Goal: Transaction & Acquisition: Purchase product/service

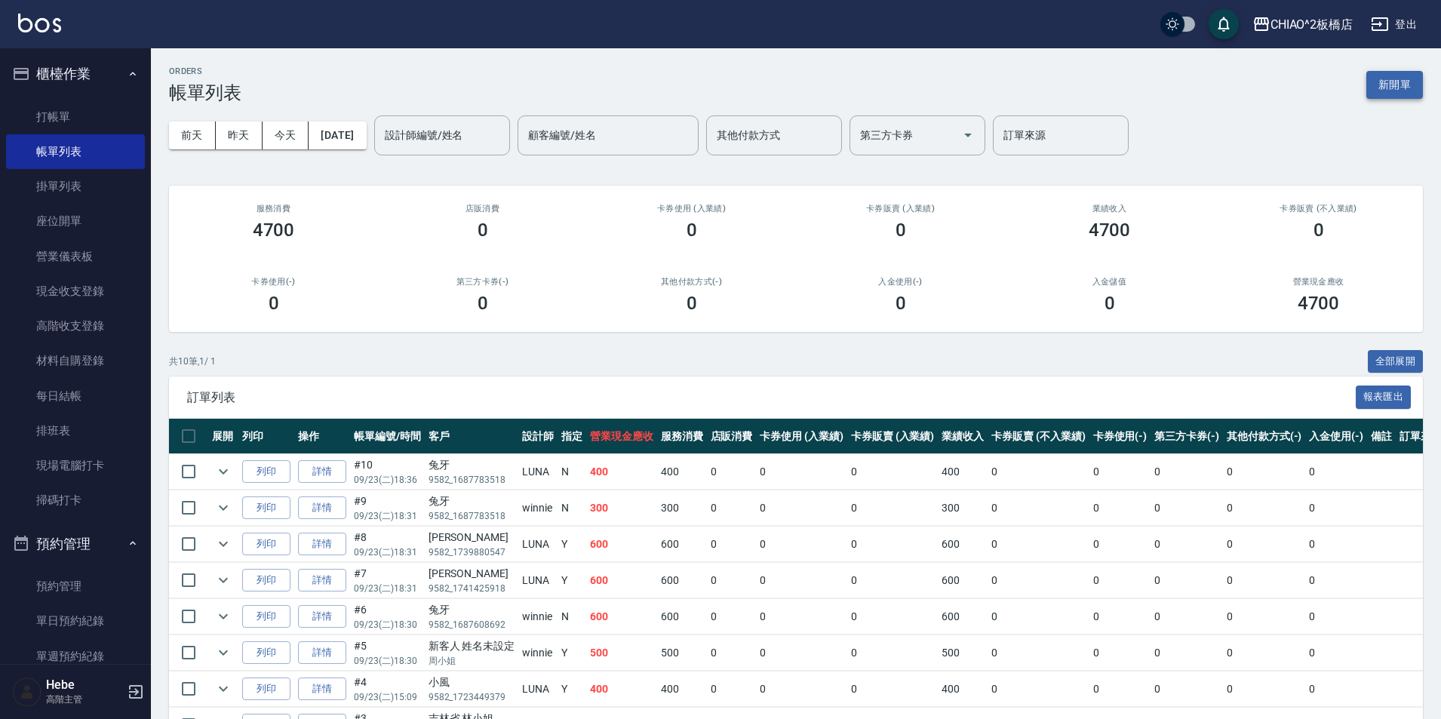
click at [1394, 82] on button "新開單" at bounding box center [1394, 85] width 57 height 28
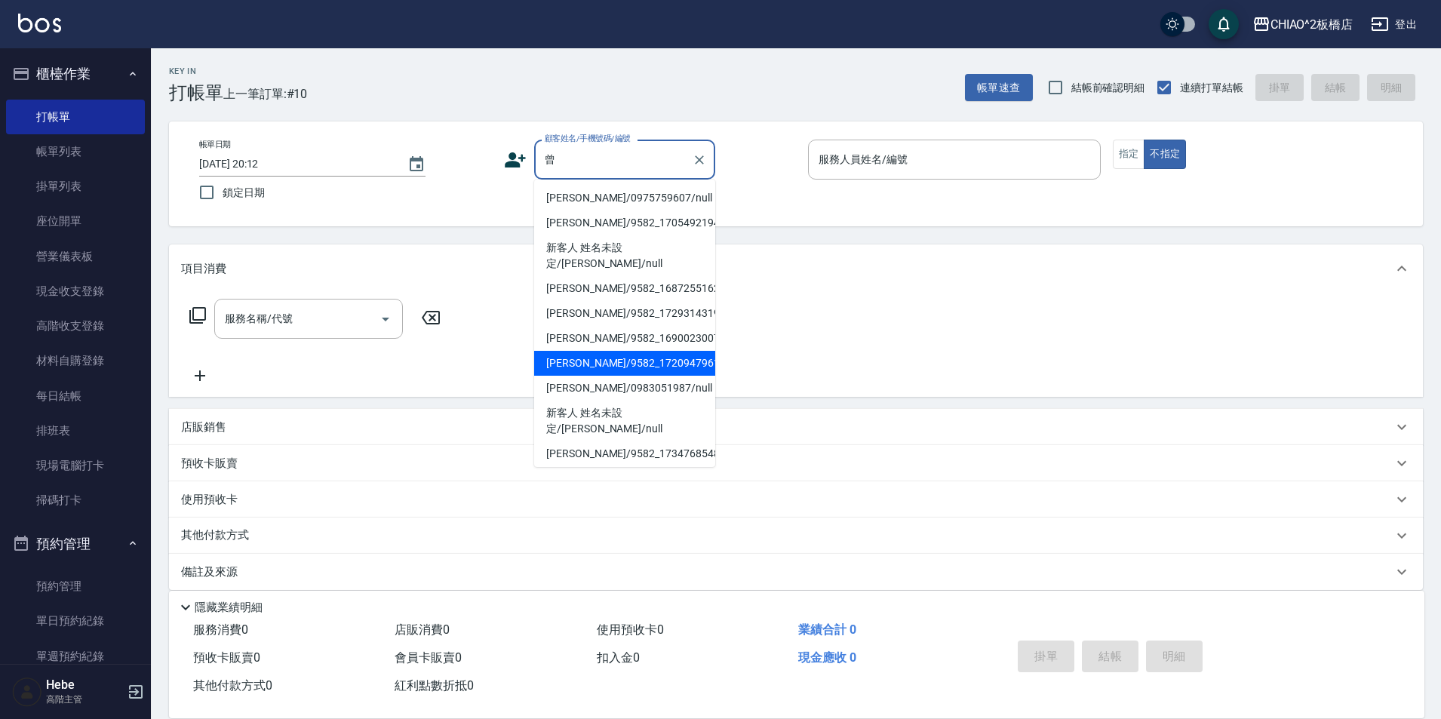
click at [577, 351] on li "[PERSON_NAME]/9582_1720947961/null" at bounding box center [624, 363] width 181 height 25
type input "[PERSON_NAME]/9582_1720947961/null"
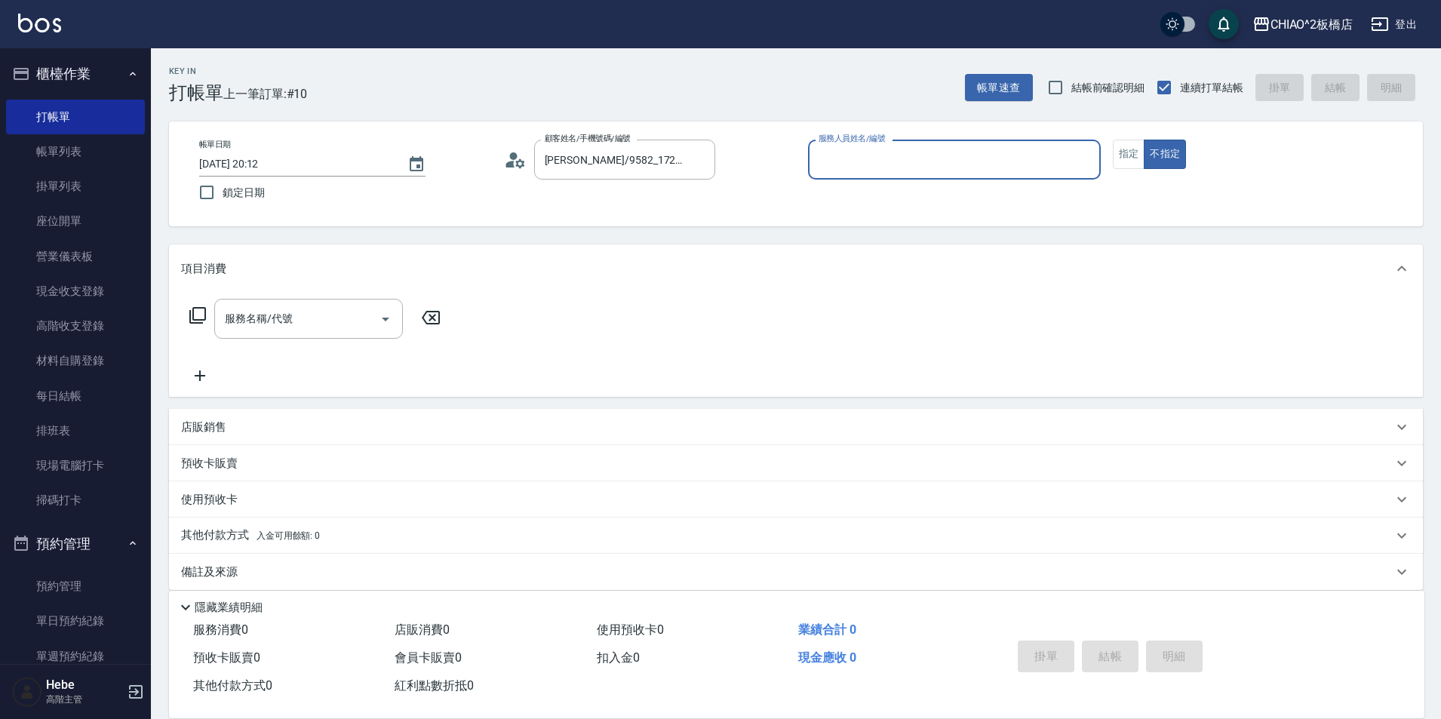
click at [838, 161] on input "服務人員姓名/編號" at bounding box center [954, 159] width 279 height 26
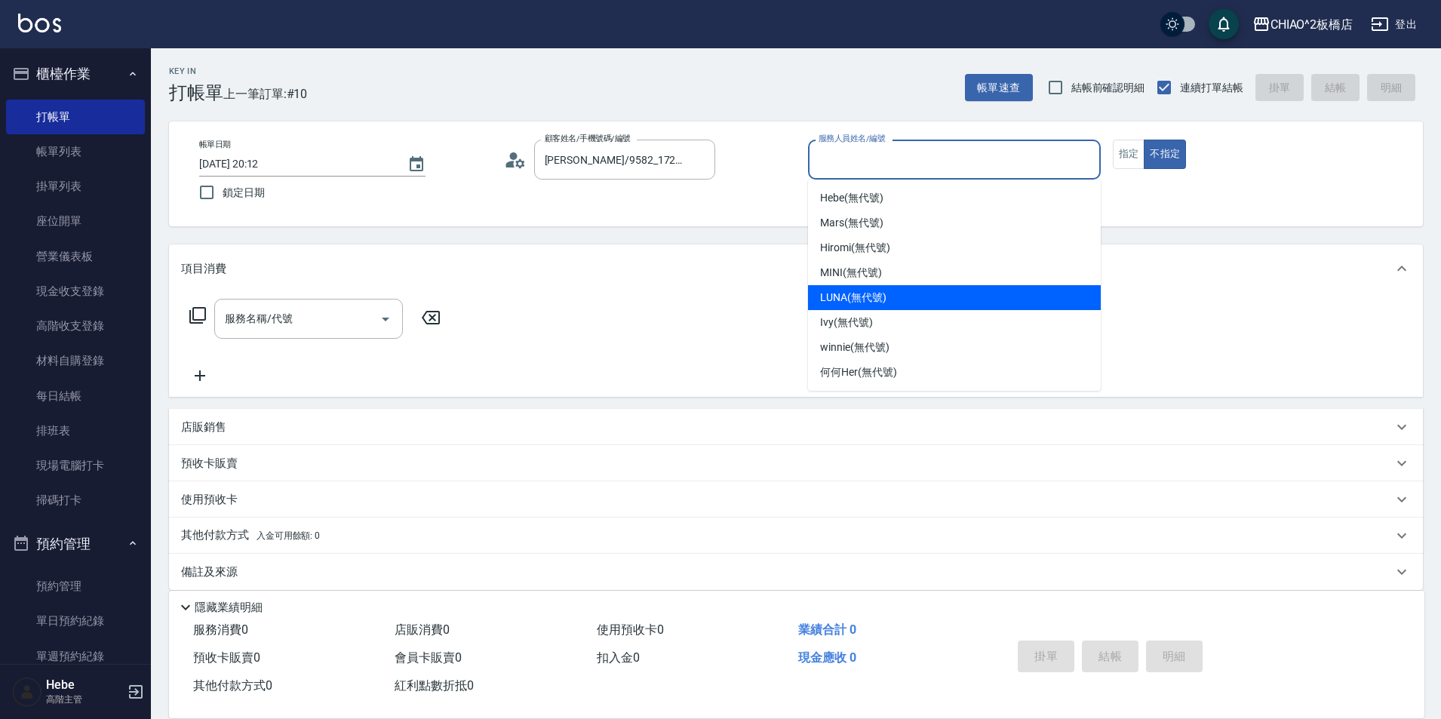
click at [865, 302] on span "LUNA (無代號)" at bounding box center [853, 298] width 66 height 16
type input "LUNA(無代號)"
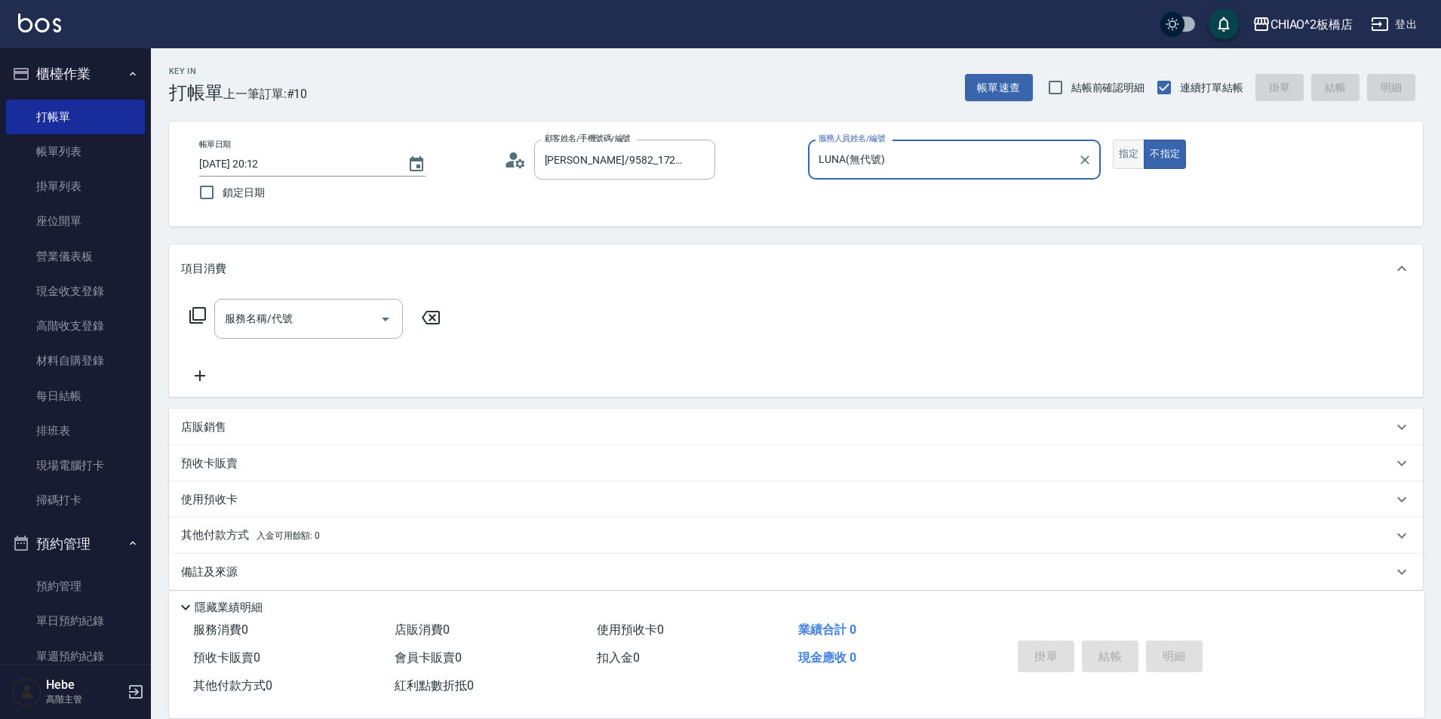
click at [1124, 152] on button "指定" at bounding box center [1128, 154] width 32 height 29
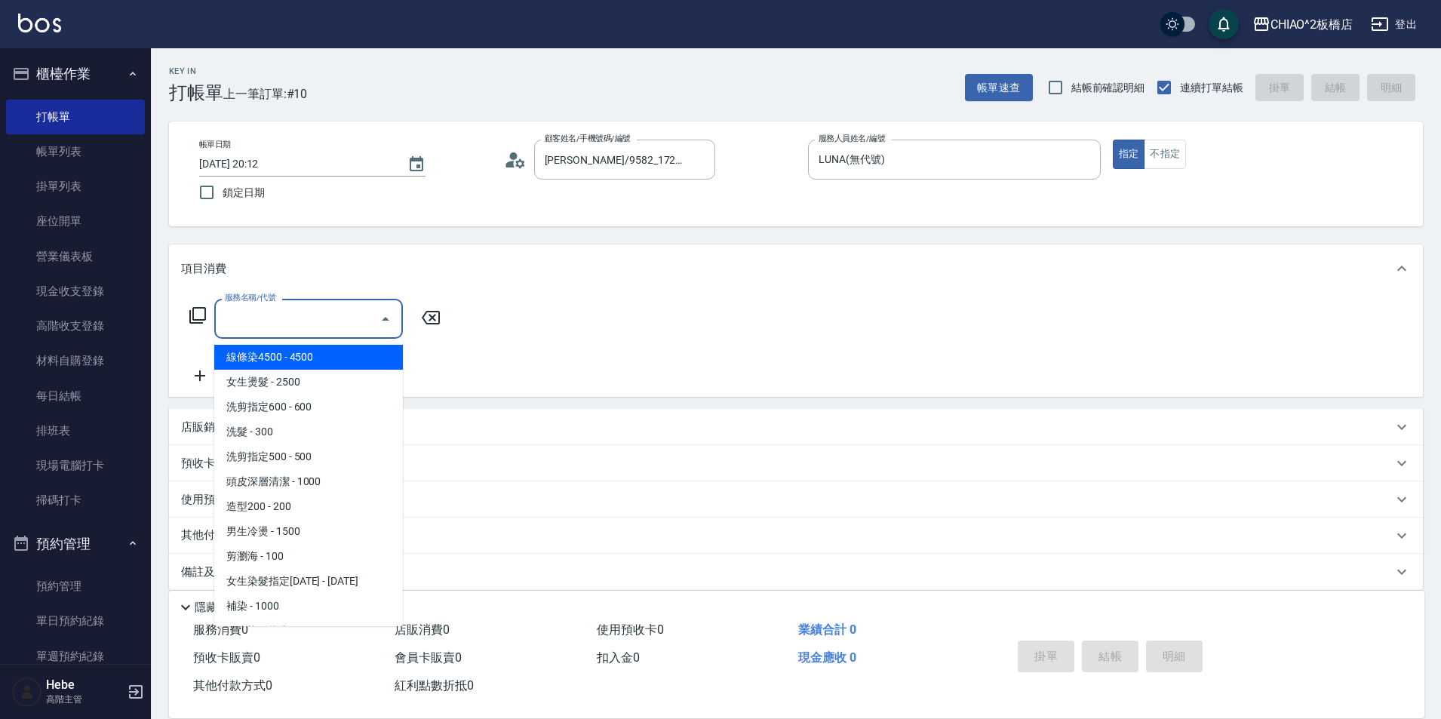
click at [324, 325] on input "服務名稱/代號" at bounding box center [297, 318] width 152 height 26
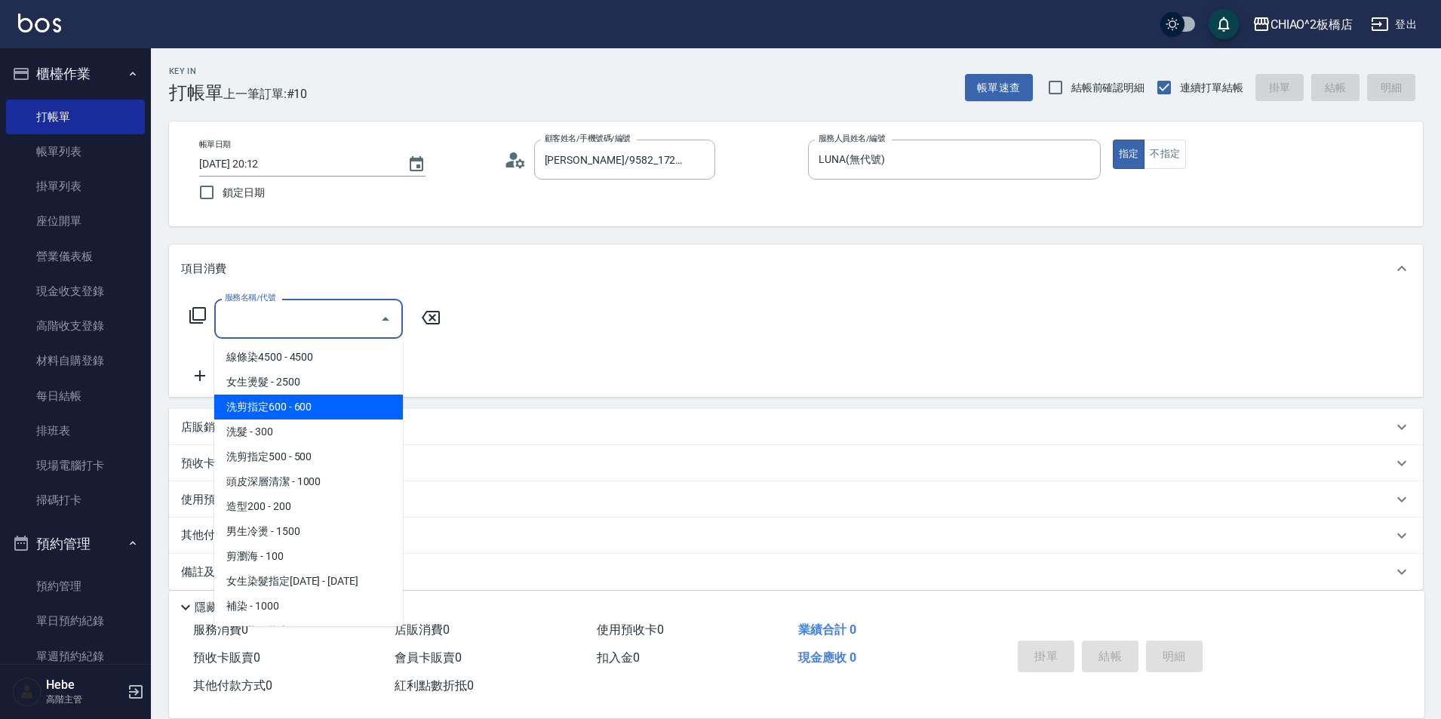
click at [319, 417] on span "洗剪指定600 - 600" at bounding box center [308, 406] width 189 height 25
type input "洗剪指定600(96678)"
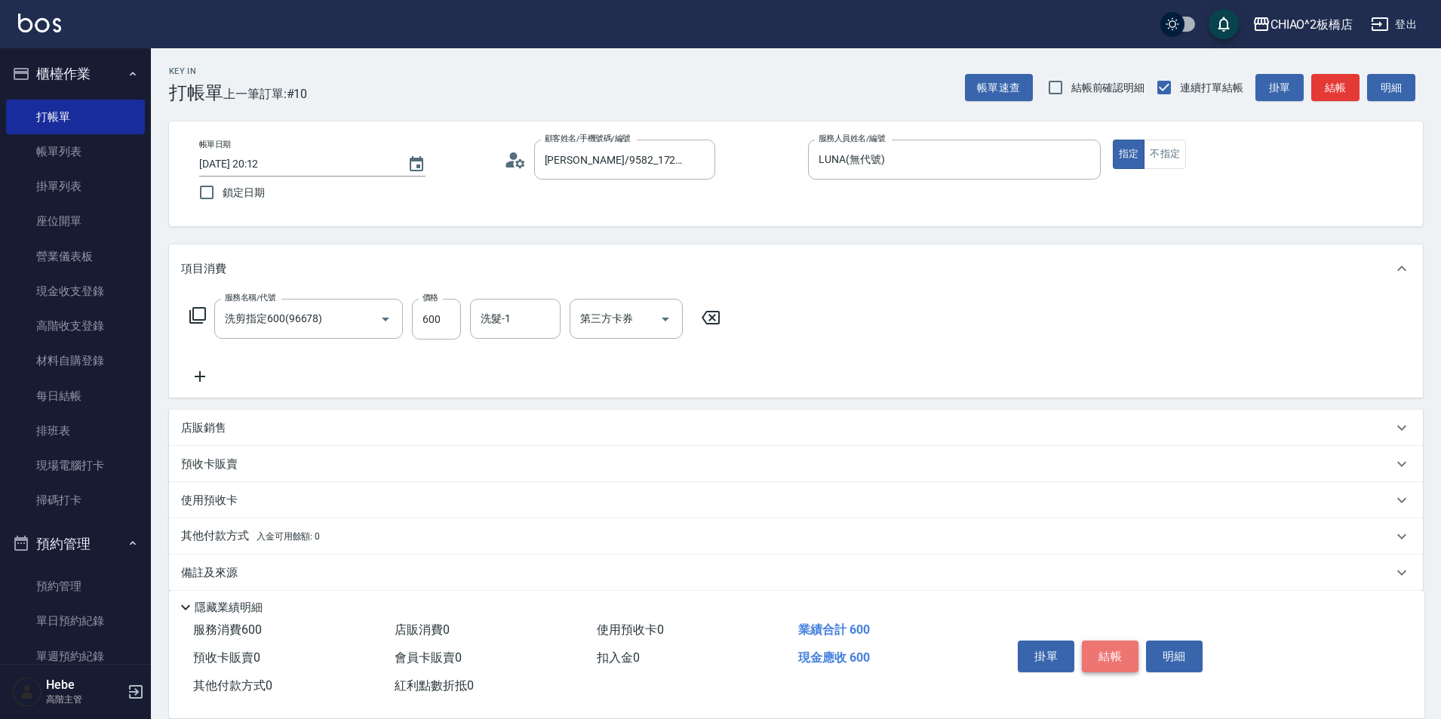
click at [1118, 650] on button "結帳" at bounding box center [1110, 656] width 57 height 32
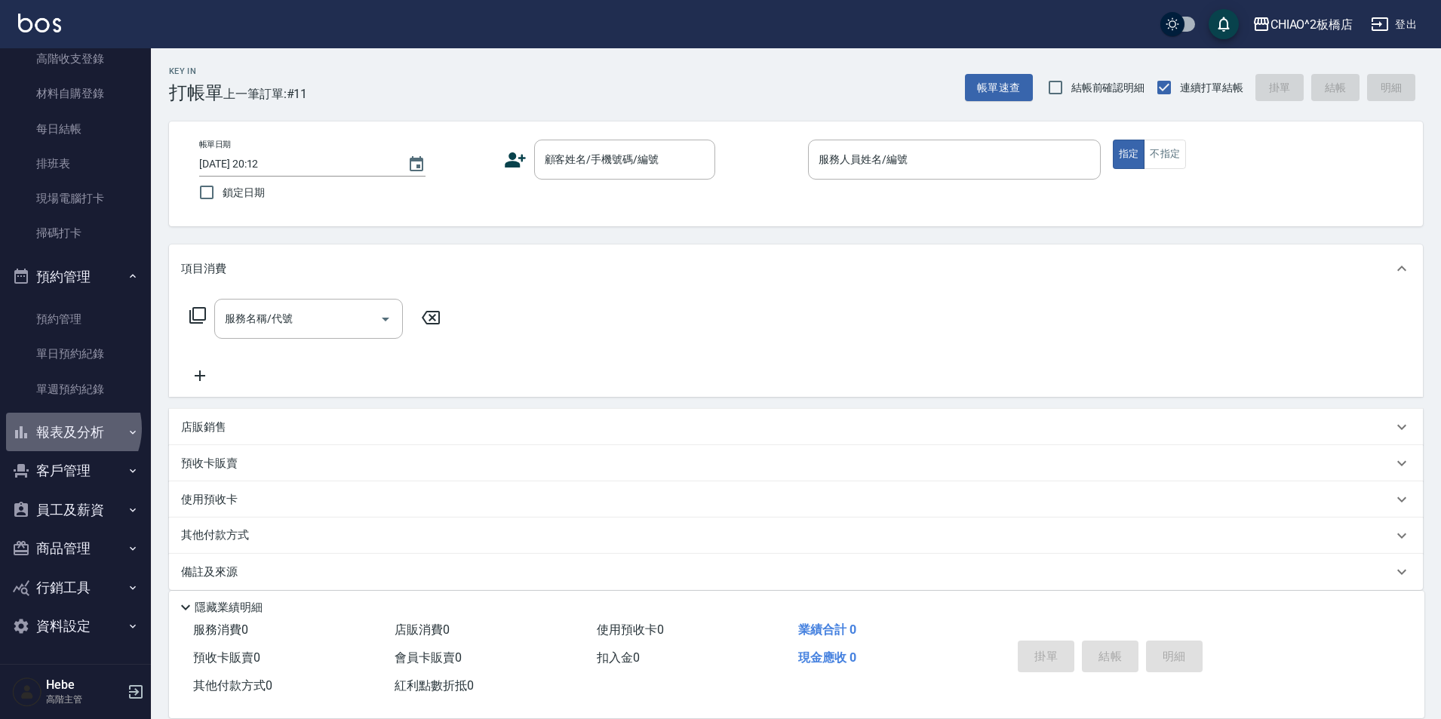
click at [69, 428] on button "報表及分析" at bounding box center [75, 432] width 139 height 39
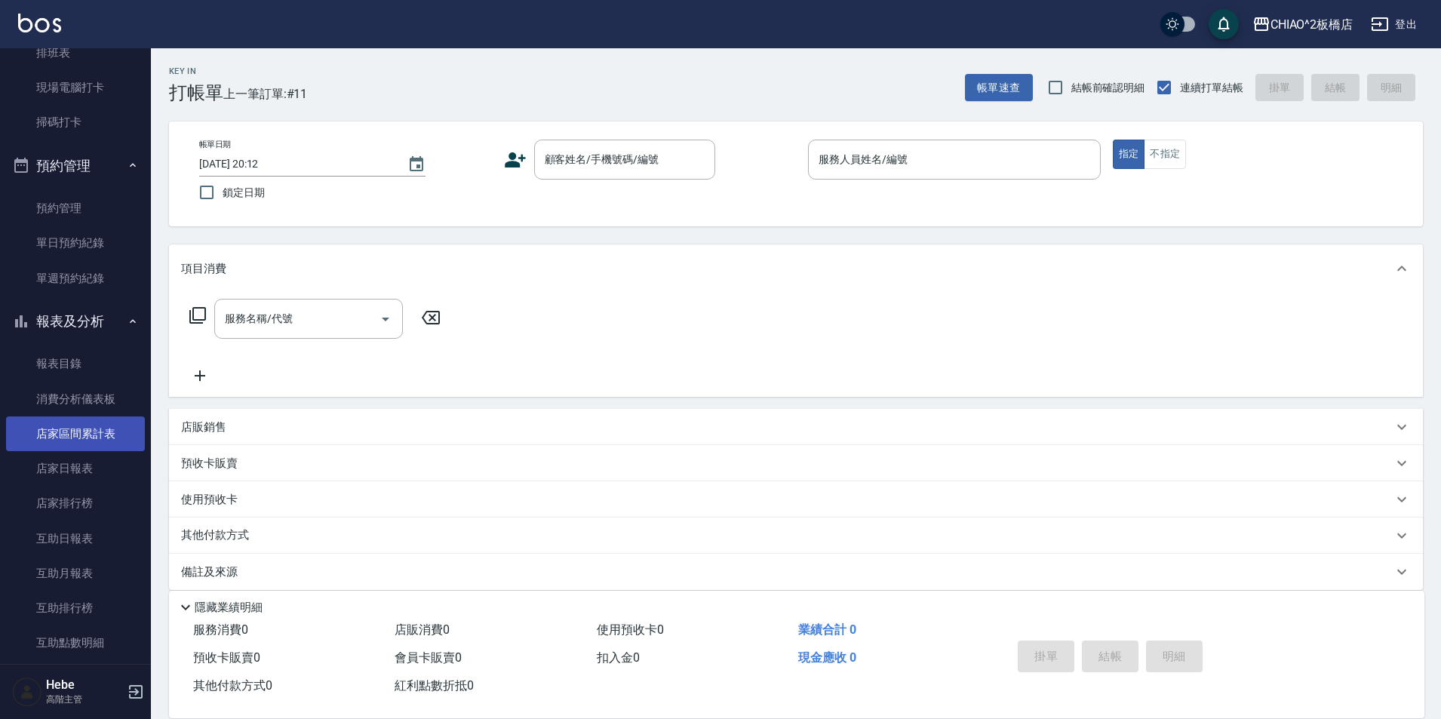
scroll to position [493, 0]
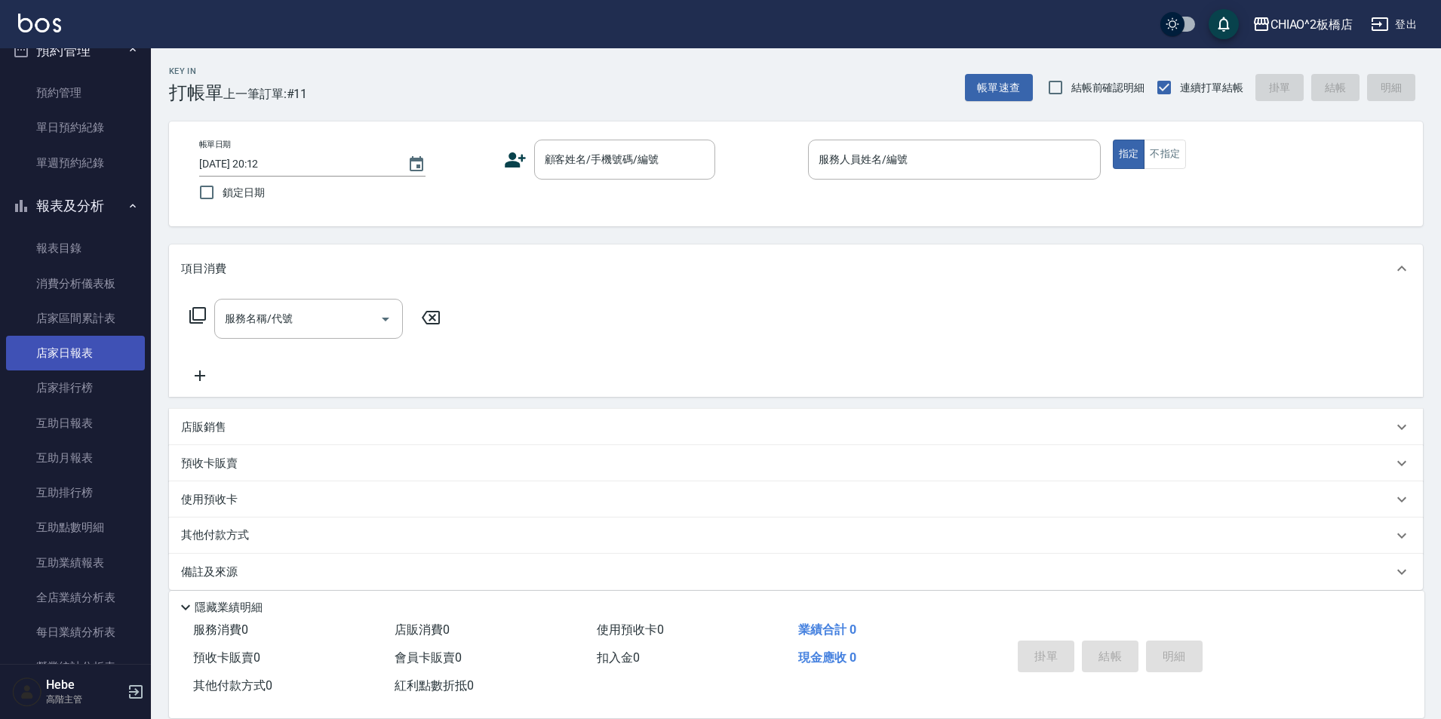
click at [91, 357] on link "店家日報表" at bounding box center [75, 353] width 139 height 35
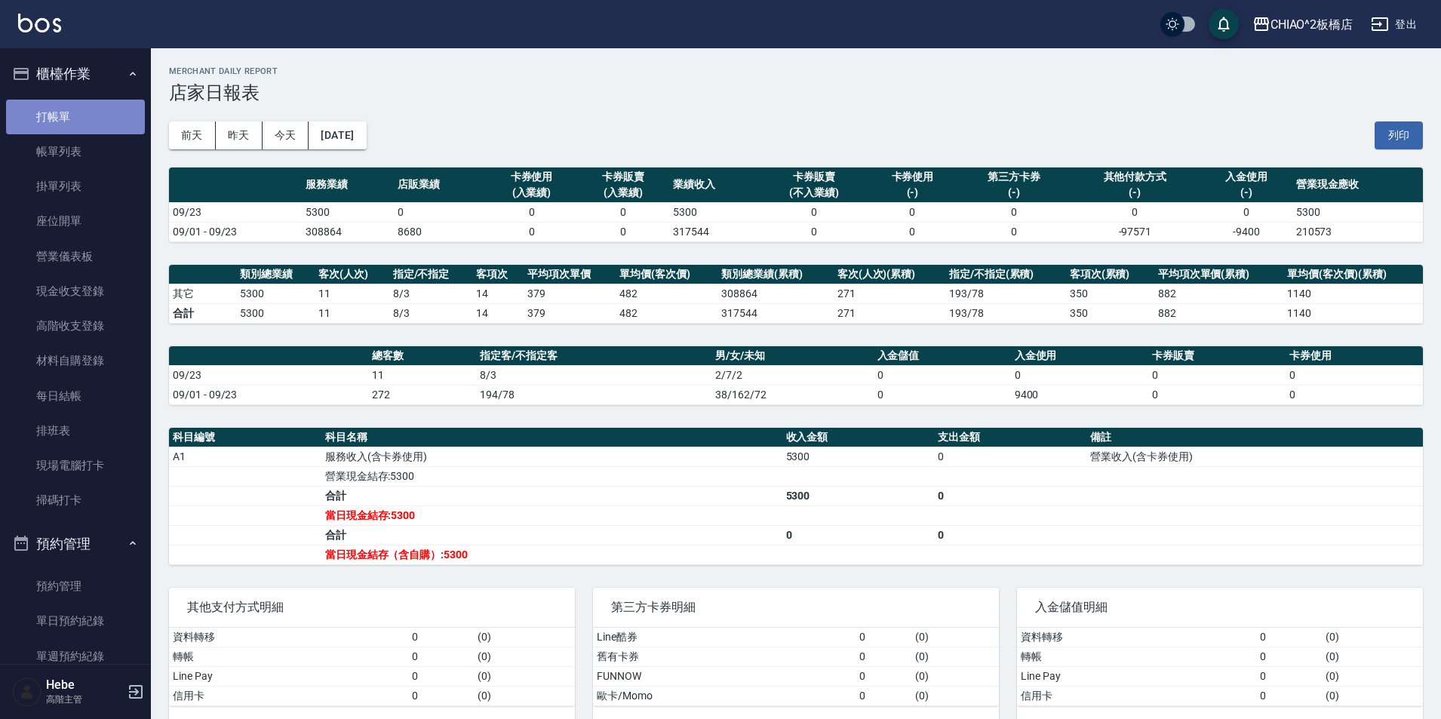
click at [80, 115] on link "打帳單" at bounding box center [75, 117] width 139 height 35
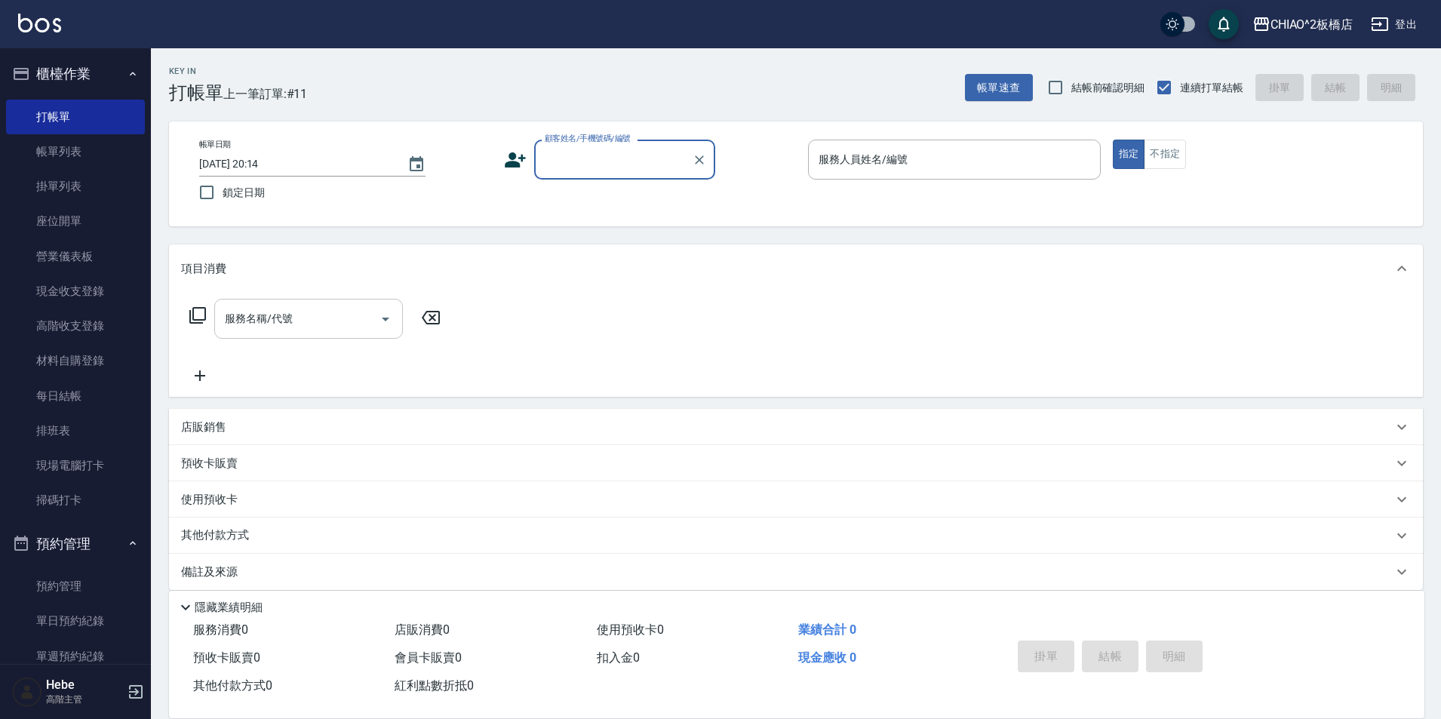
click at [318, 311] on input "服務名稱/代號" at bounding box center [297, 318] width 152 height 26
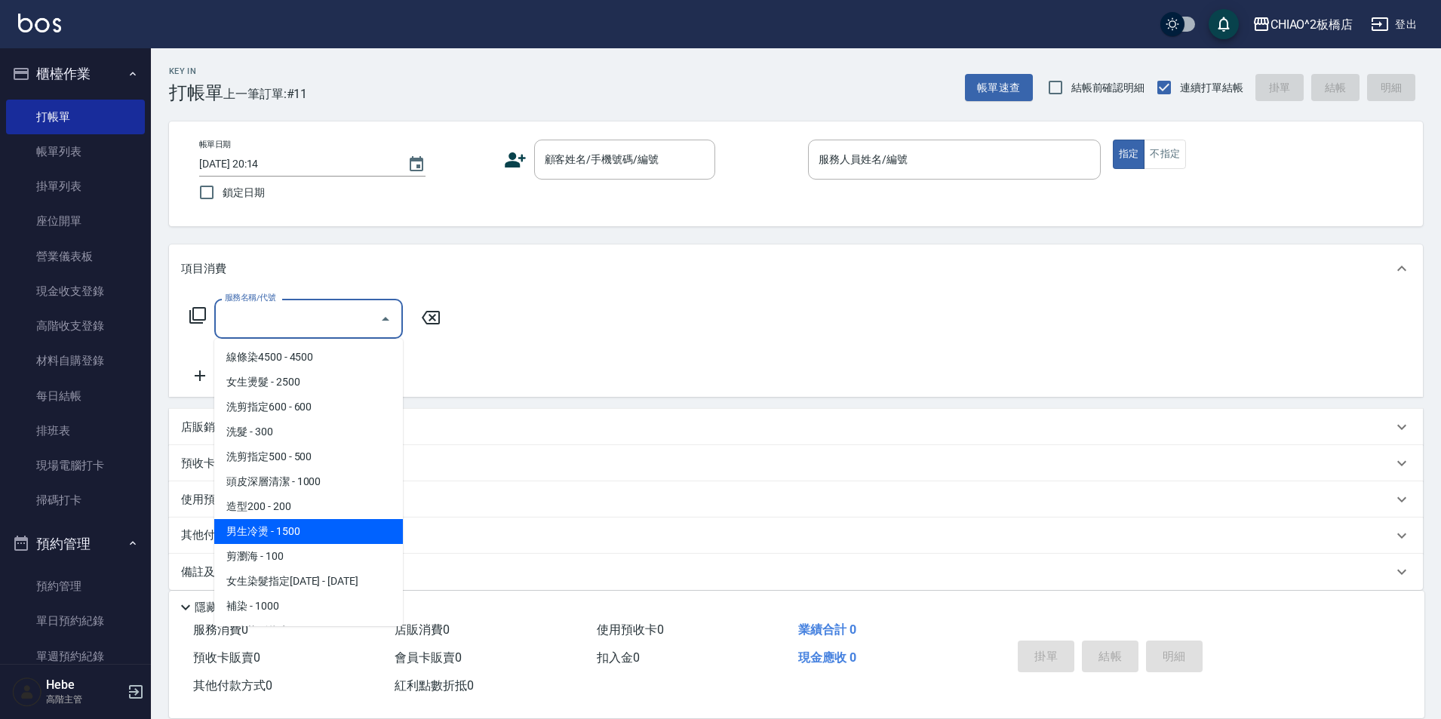
click at [301, 532] on span "男生冷燙 - 1500" at bounding box center [308, 531] width 189 height 25
type input "男生冷燙(96688)"
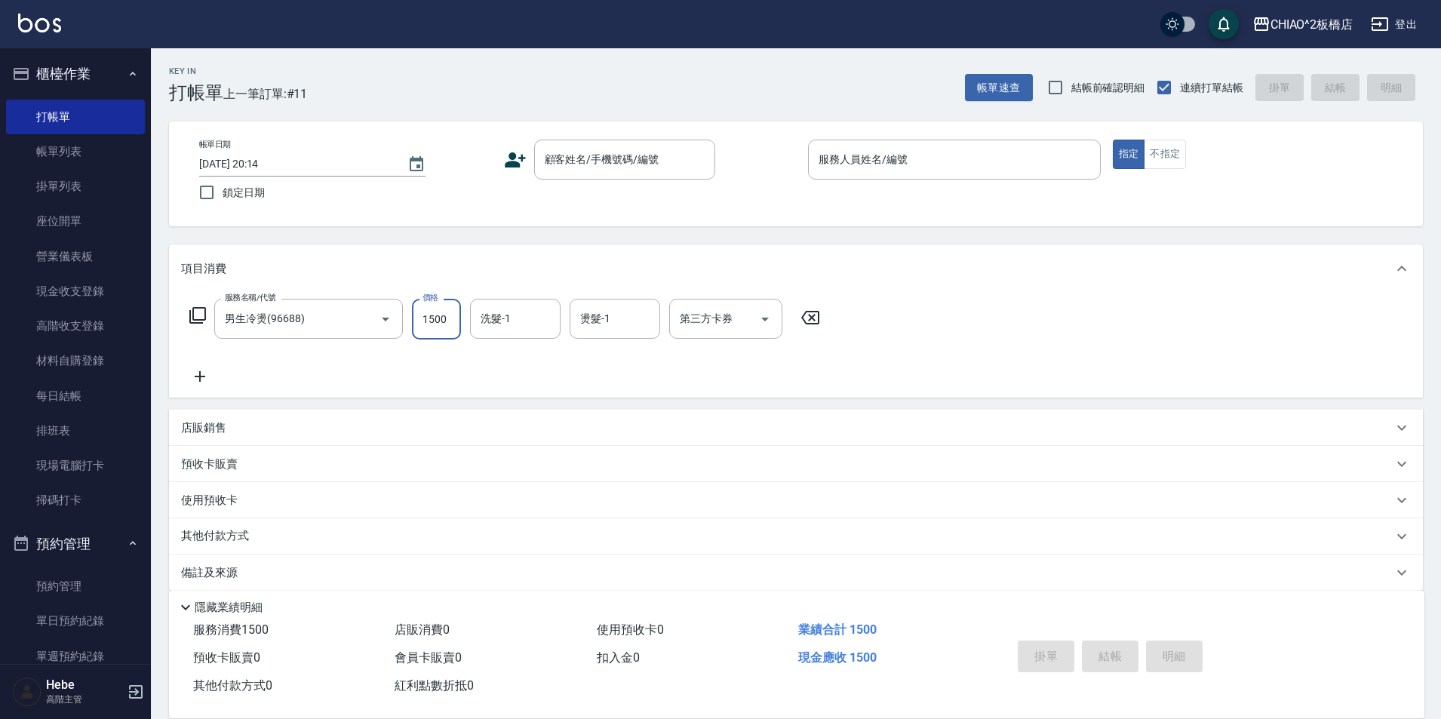
click at [425, 312] on input "1500" at bounding box center [436, 319] width 49 height 41
type input "2000"
click at [198, 378] on icon at bounding box center [200, 376] width 38 height 18
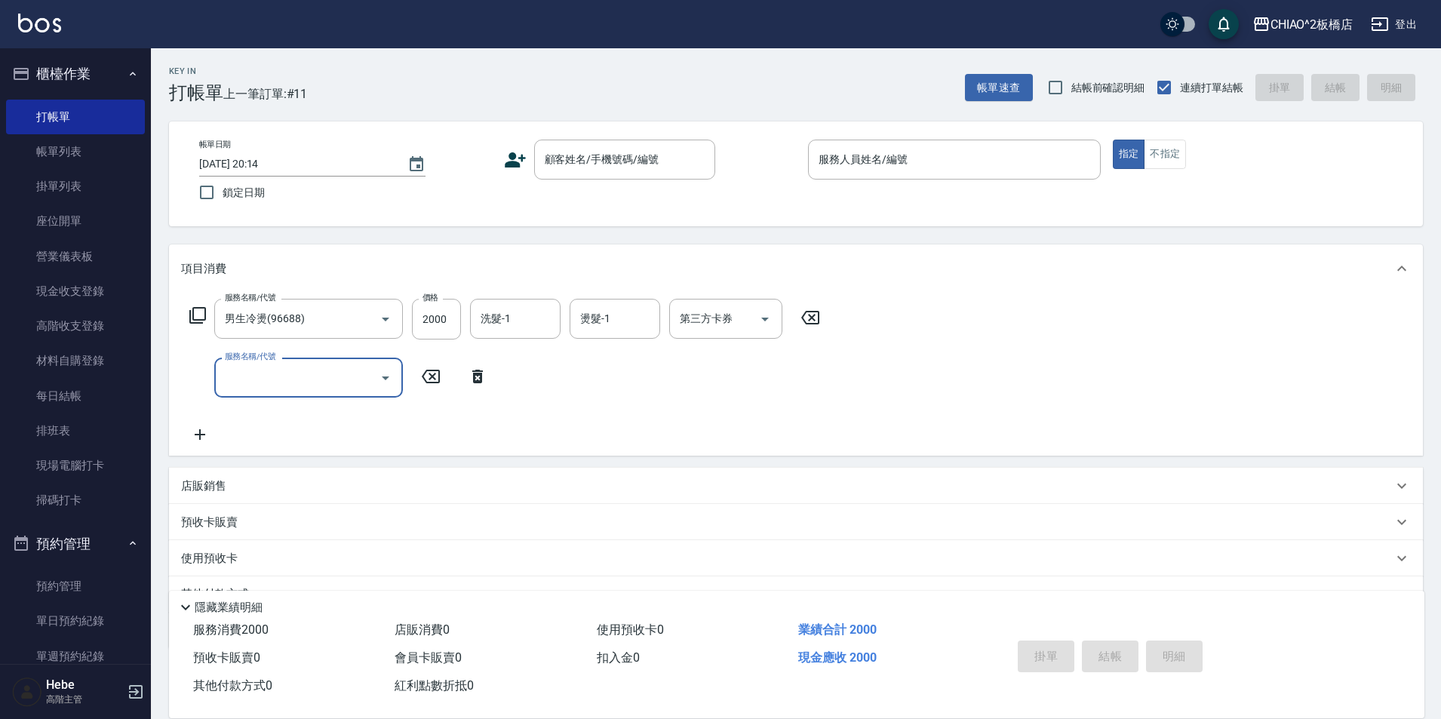
click at [349, 388] on input "服務名稱/代號" at bounding box center [297, 377] width 152 height 26
click at [284, 377] on input "服務名稱/代號" at bounding box center [297, 377] width 152 height 26
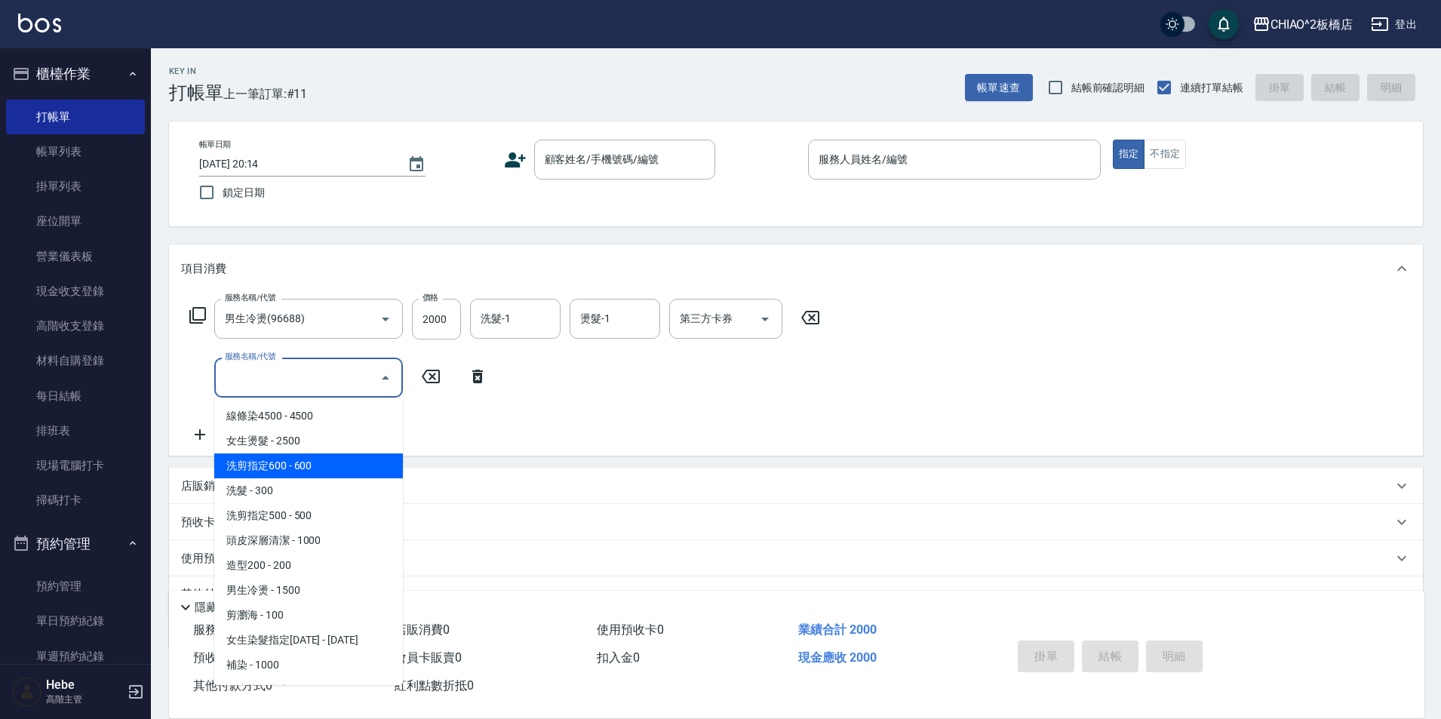
click at [293, 468] on span "洗剪指定600 - 600" at bounding box center [308, 465] width 189 height 25
type input "洗剪指定600(96678)"
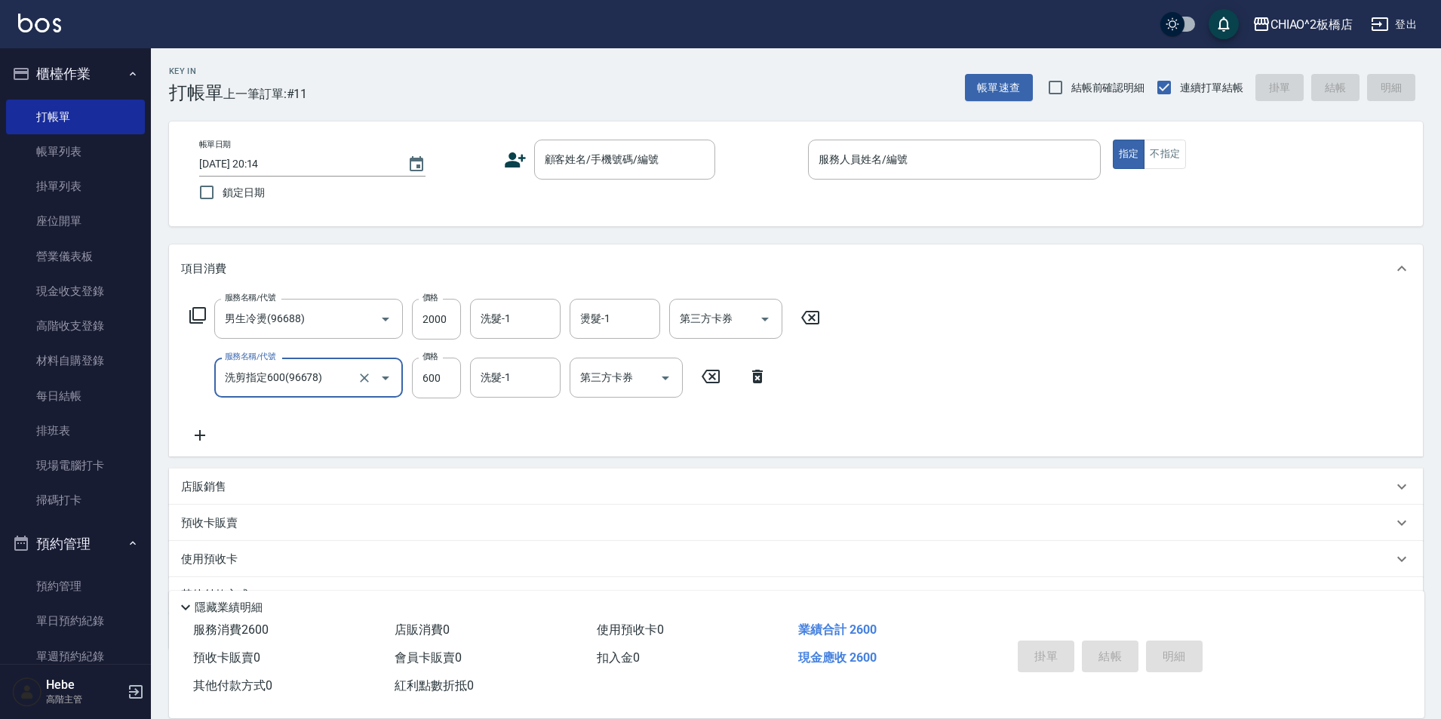
click at [195, 437] on icon at bounding box center [200, 435] width 38 height 18
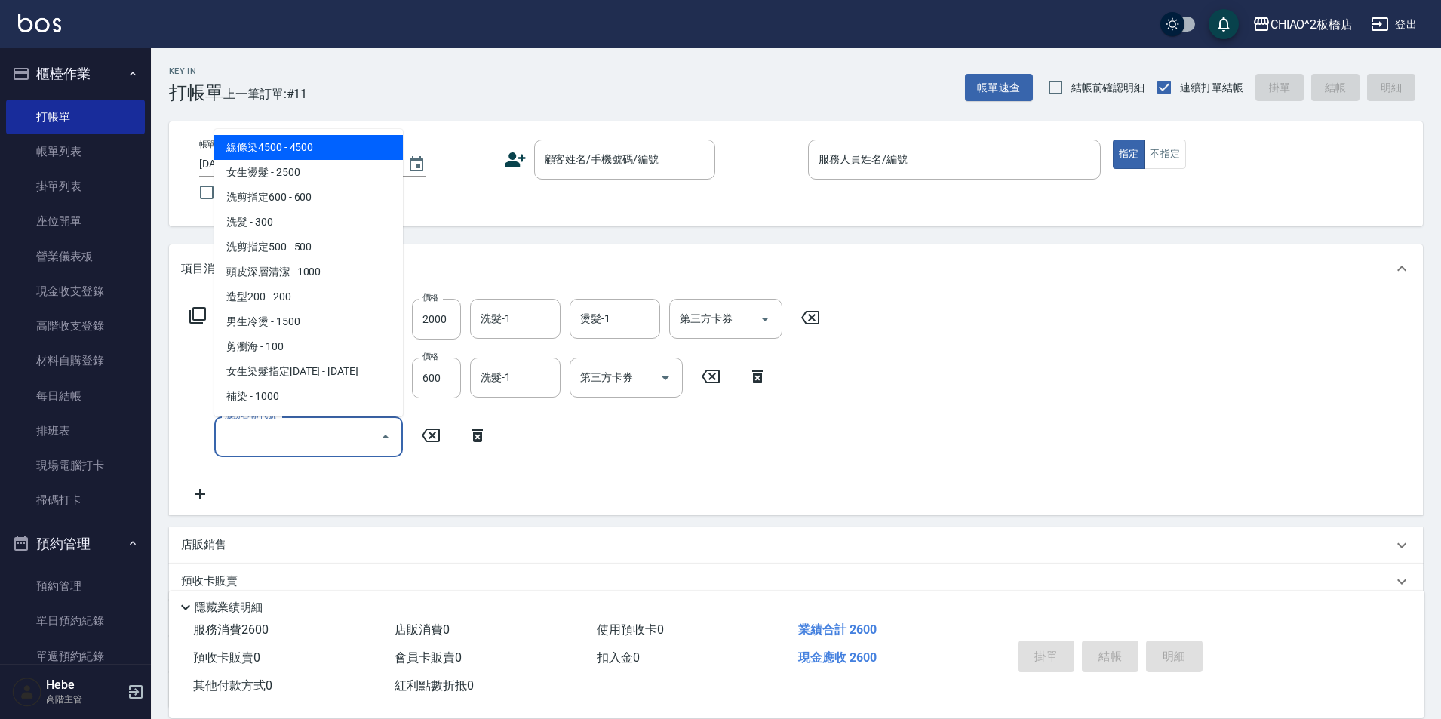
click at [261, 437] on input "服務名稱/代號" at bounding box center [297, 436] width 152 height 26
click at [599, 146] on div "顧客姓名/手機號碼/編號" at bounding box center [624, 160] width 181 height 40
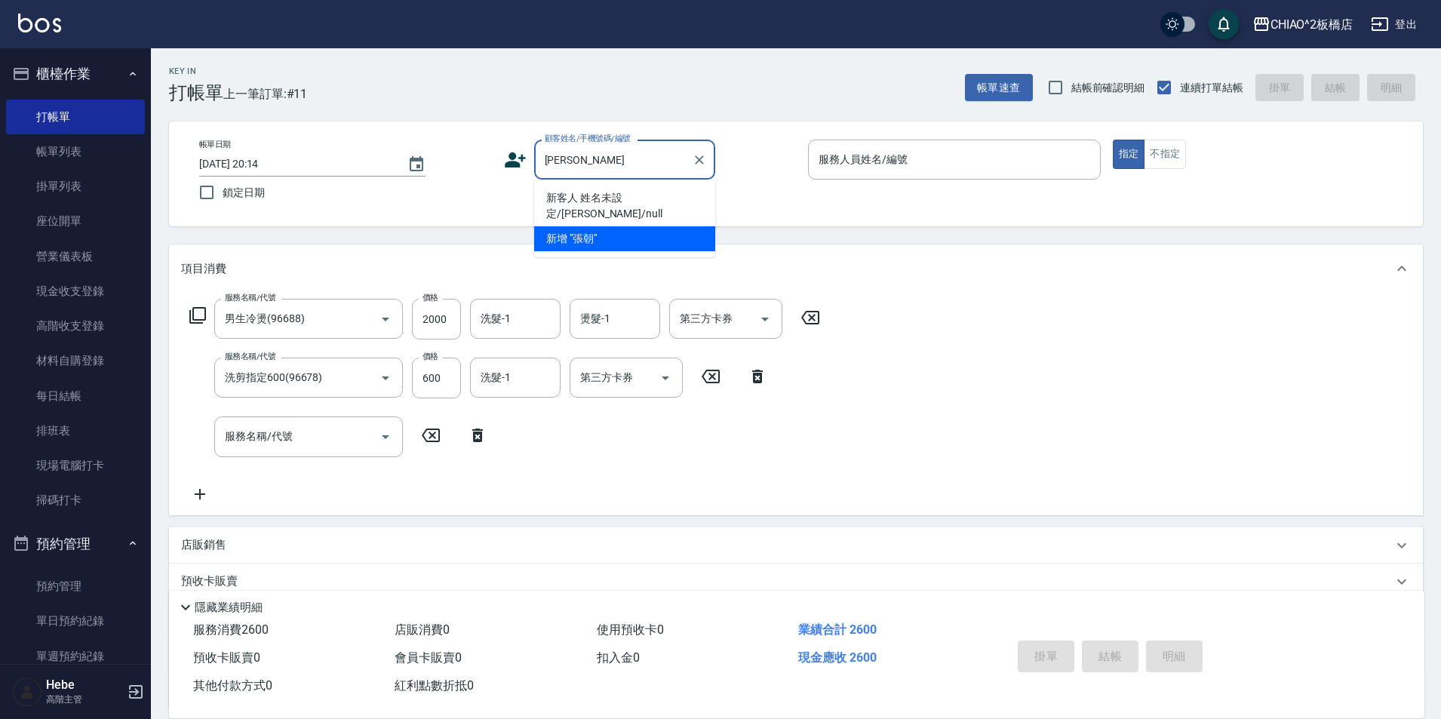
click at [595, 197] on li "新客人 姓名未設定/[PERSON_NAME]/null" at bounding box center [624, 206] width 181 height 41
type input "新客人 姓名未設定/[PERSON_NAME]/null"
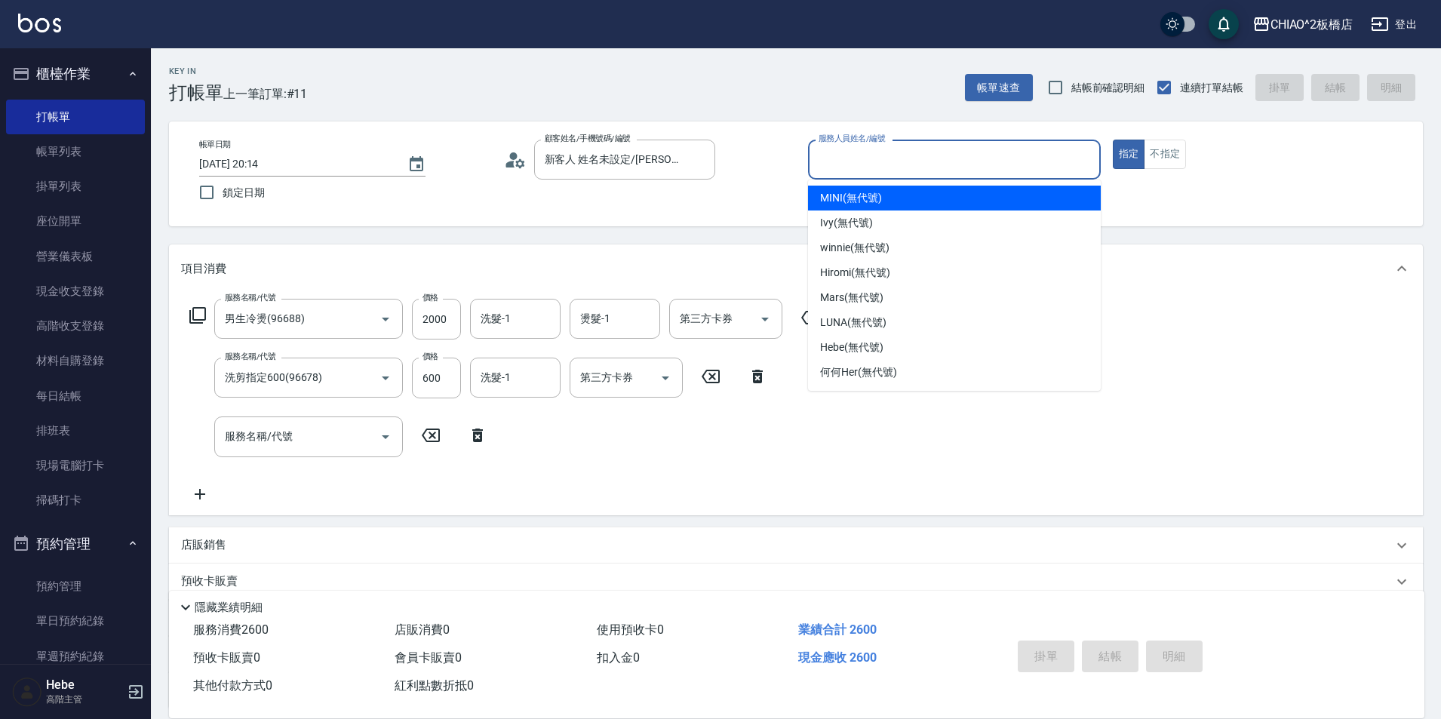
click at [867, 160] on input "服務人員姓名/編號" at bounding box center [954, 159] width 279 height 26
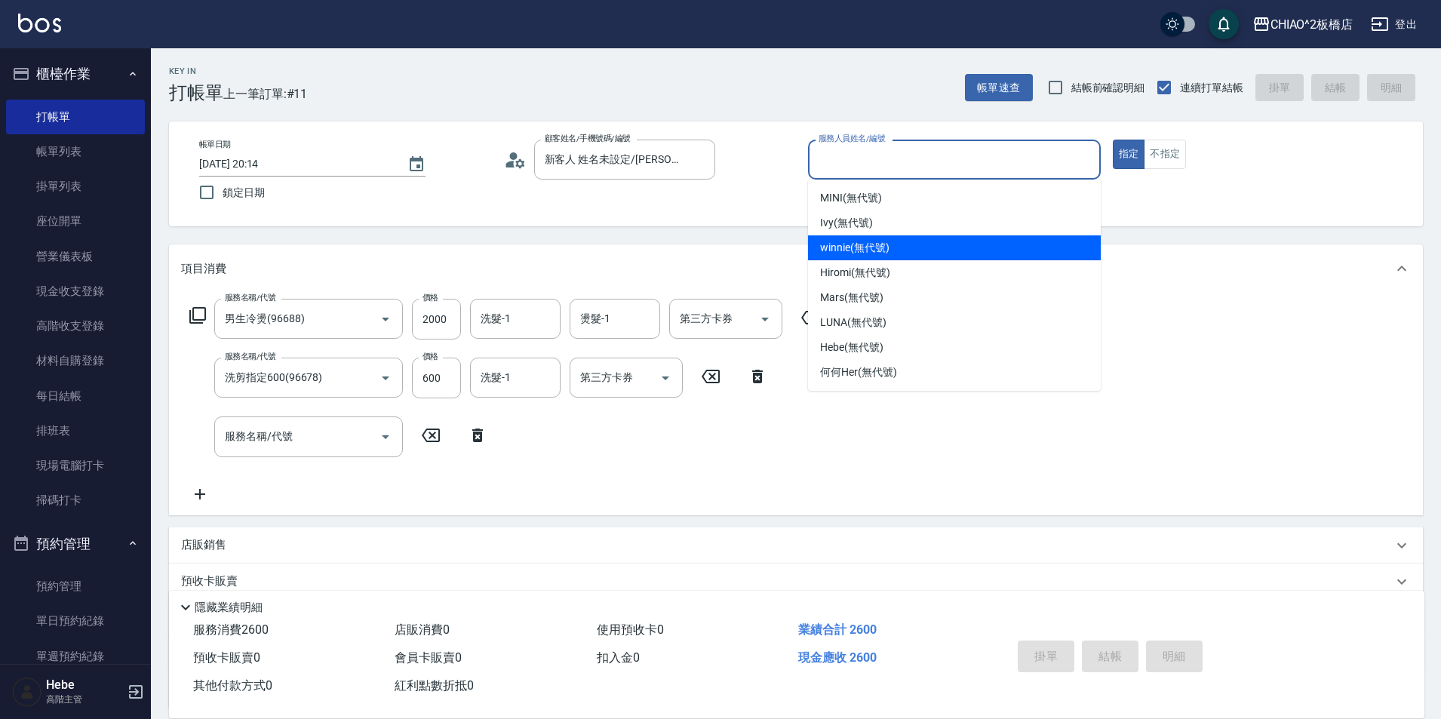
click at [861, 249] on span "winnie (無代號)" at bounding box center [854, 248] width 69 height 16
type input "winnie(無代號)"
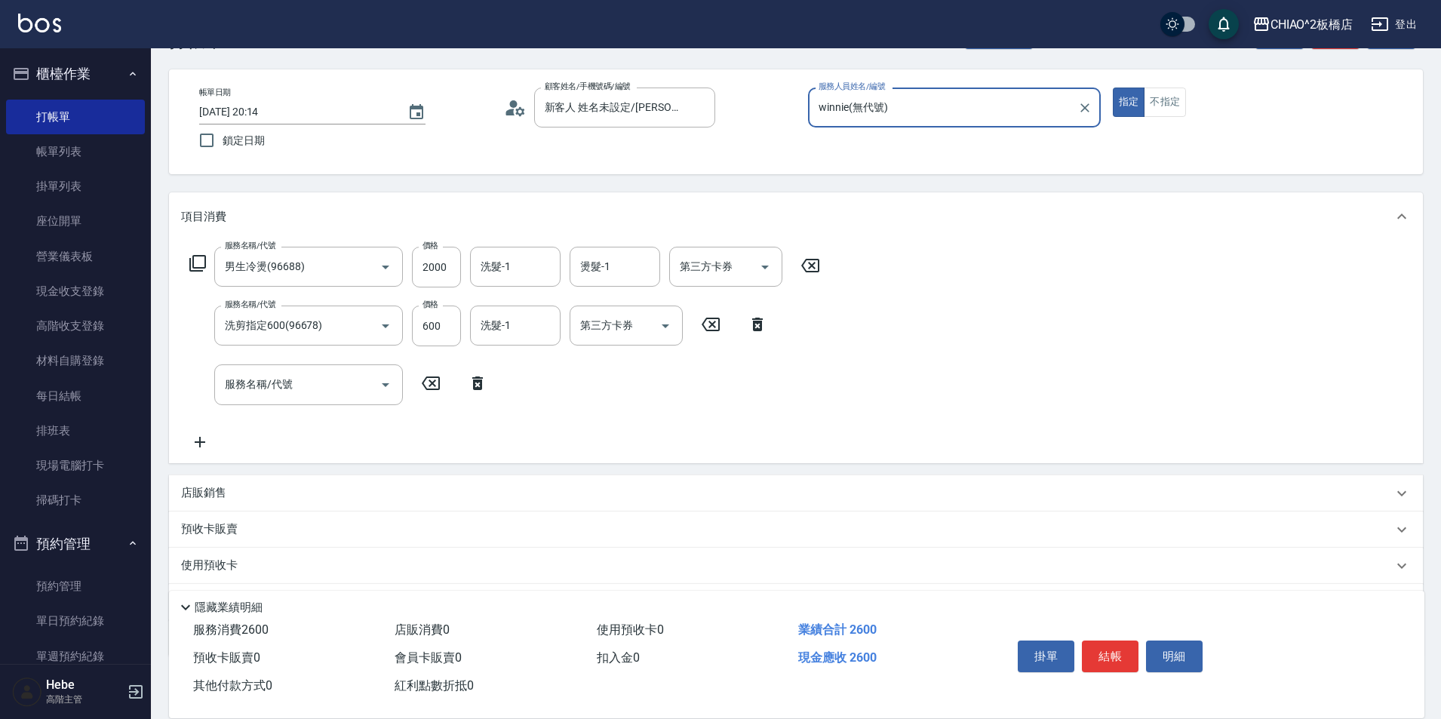
scroll to position [75, 0]
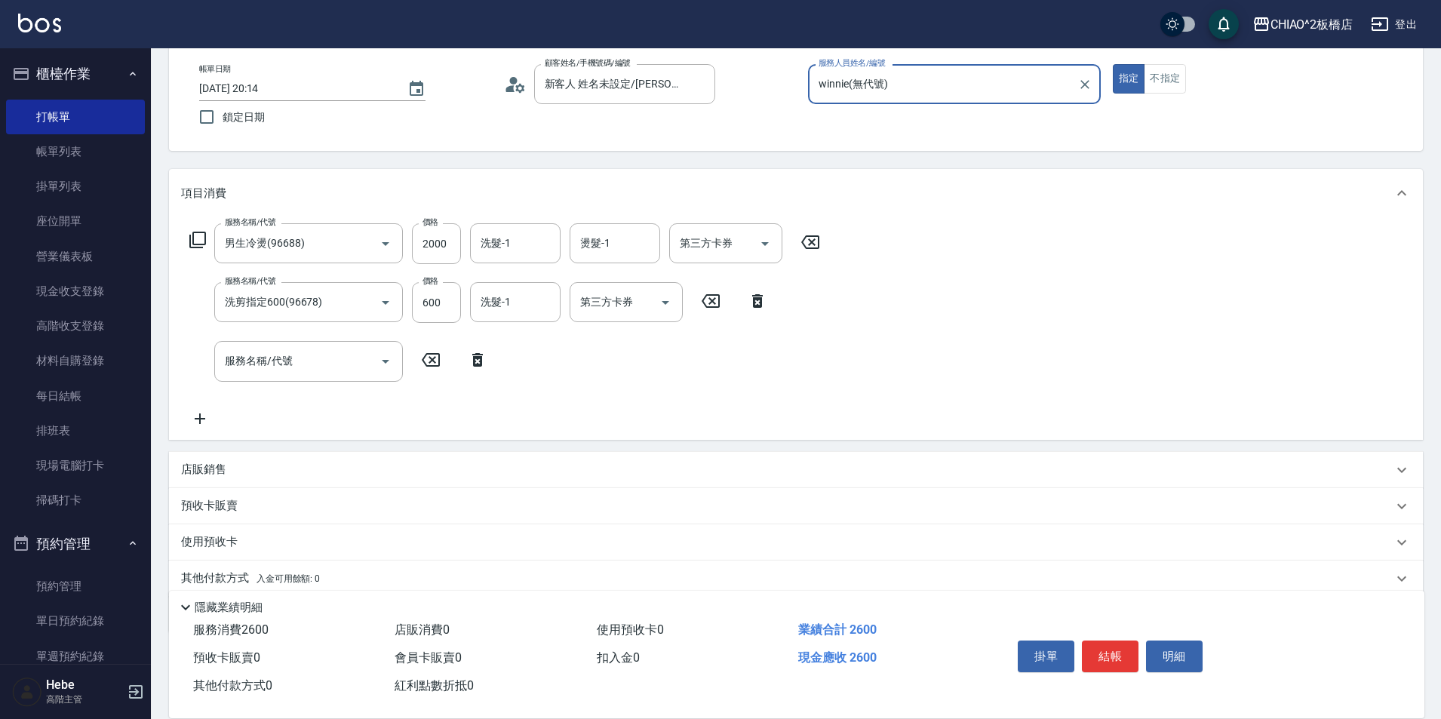
click at [214, 477] on div "店販銷售" at bounding box center [796, 470] width 1254 height 36
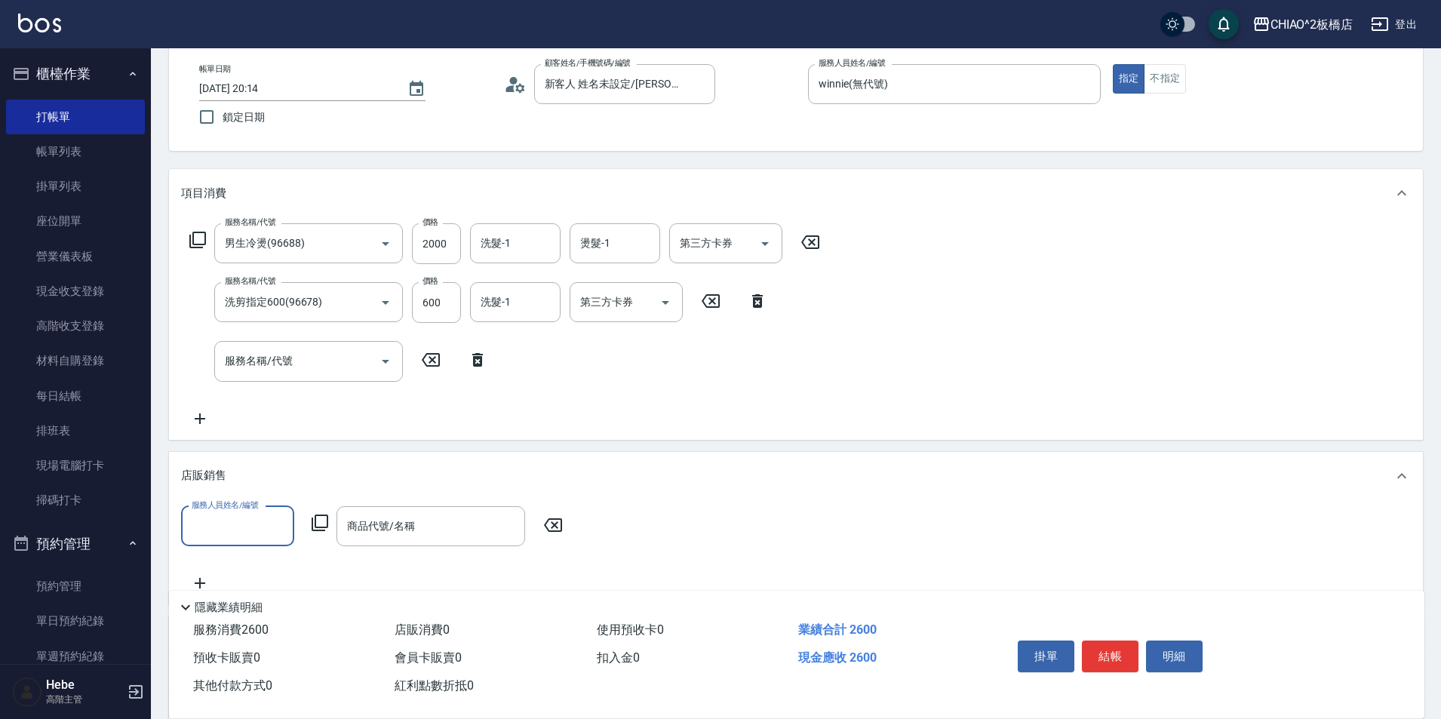
scroll to position [0, 0]
click at [212, 519] on input "服務人員姓名/編號" at bounding box center [238, 526] width 100 height 26
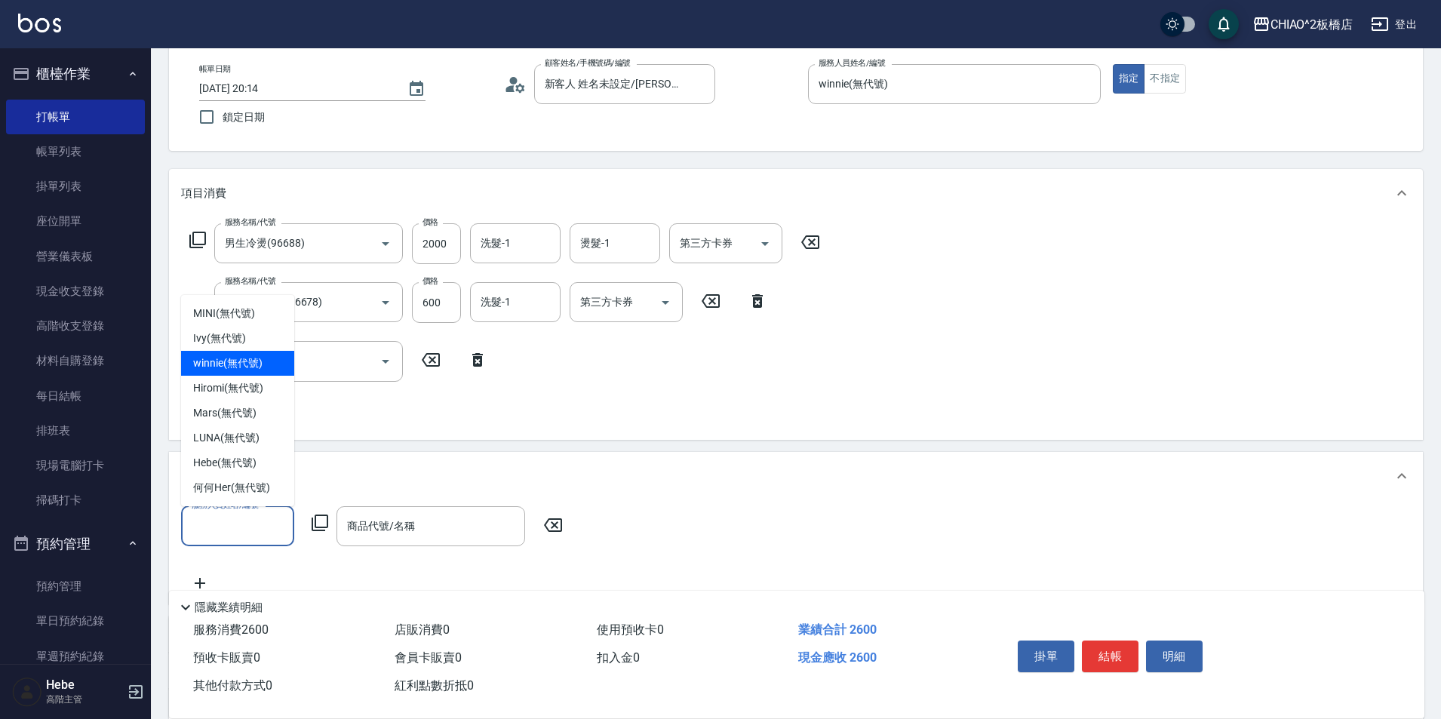
click at [250, 364] on span "winnie (無代號)" at bounding box center [227, 363] width 69 height 16
type input "winnie(無代號)"
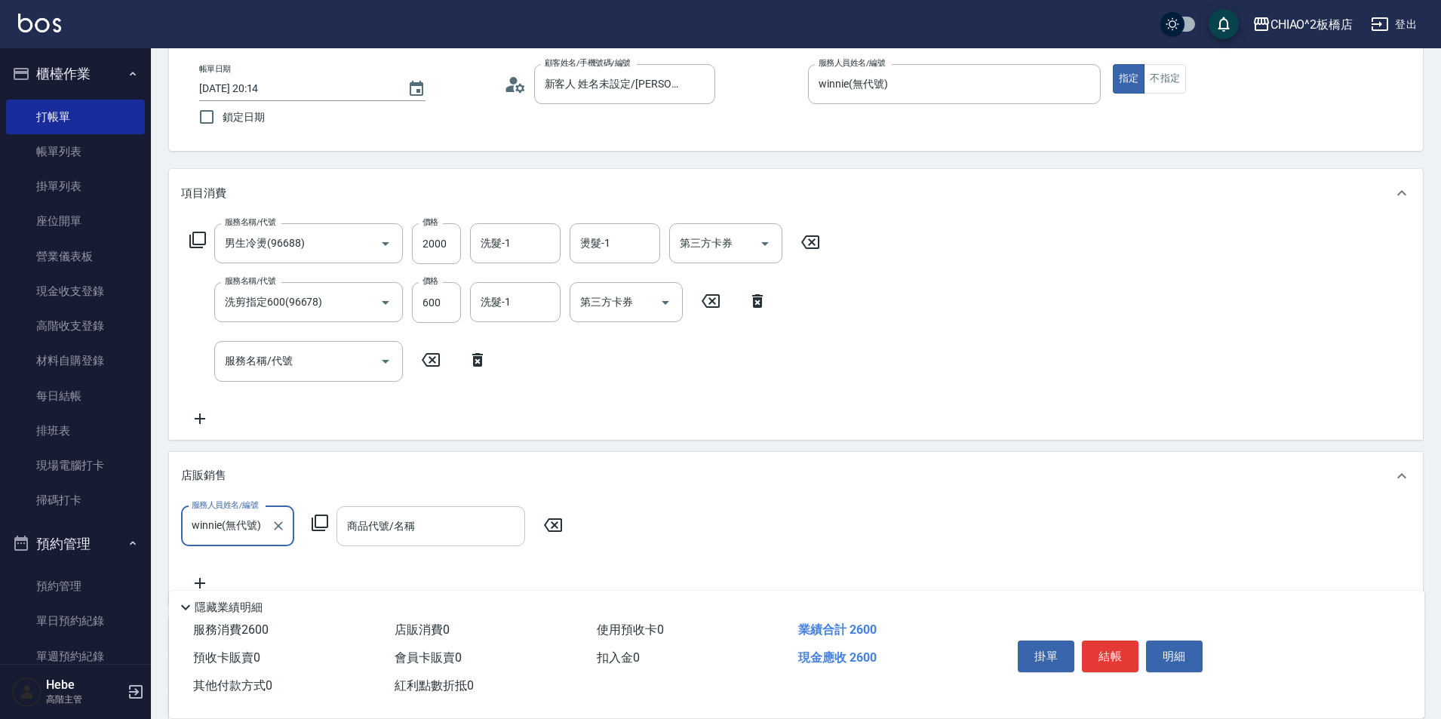
click at [364, 519] on div "商品代號/名稱 商品代號/名稱" at bounding box center [430, 526] width 189 height 40
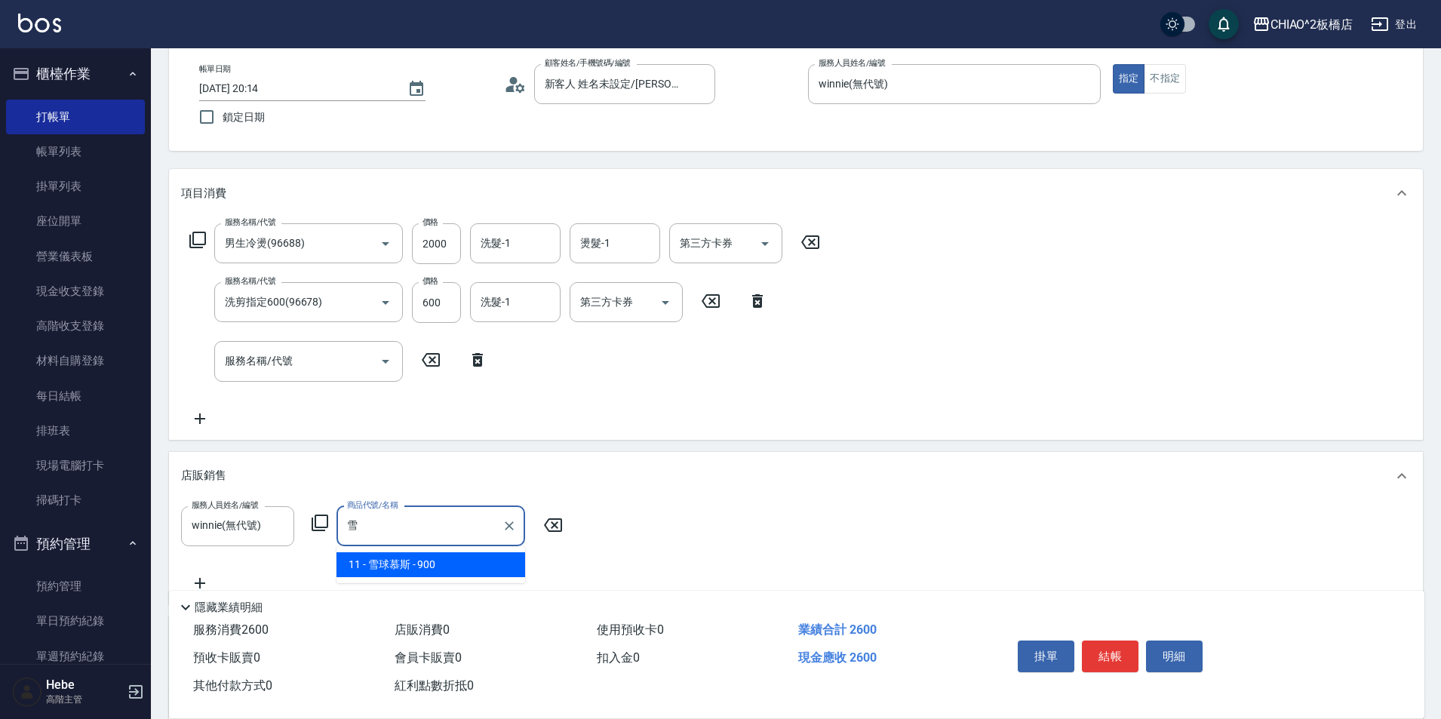
click at [379, 559] on span "11 - 雪球慕斯 - 900" at bounding box center [430, 564] width 189 height 25
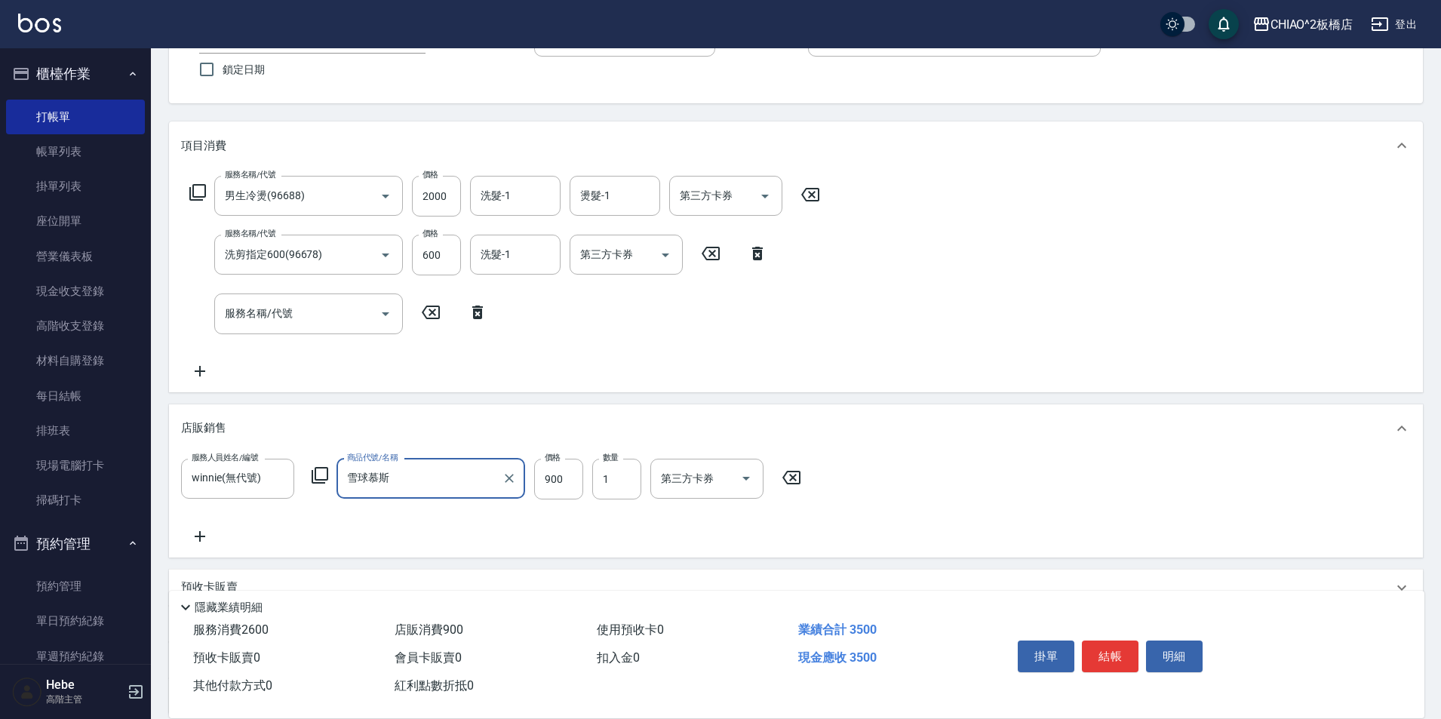
scroll to position [263, 0]
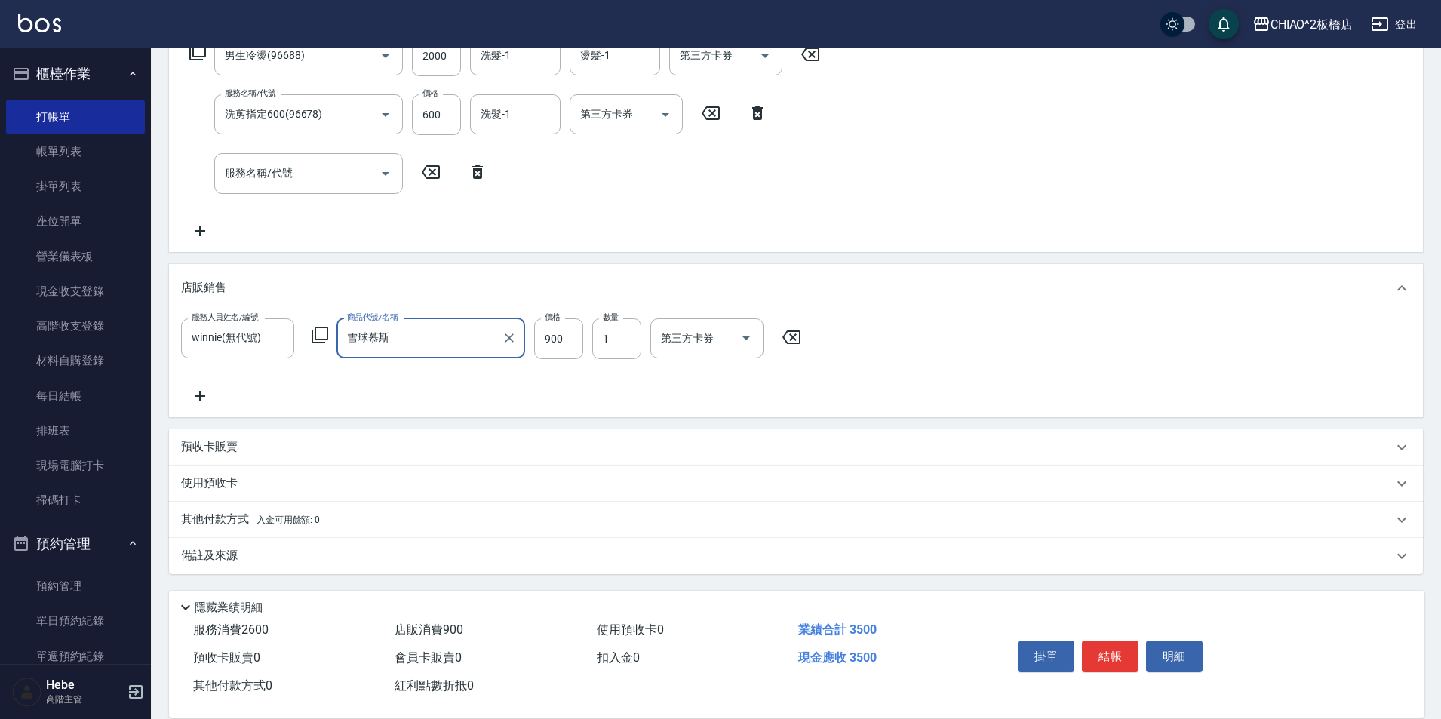
type input "雪球慕斯"
click at [216, 508] on div "其他付款方式 入金可用餘額: 0" at bounding box center [796, 520] width 1254 height 36
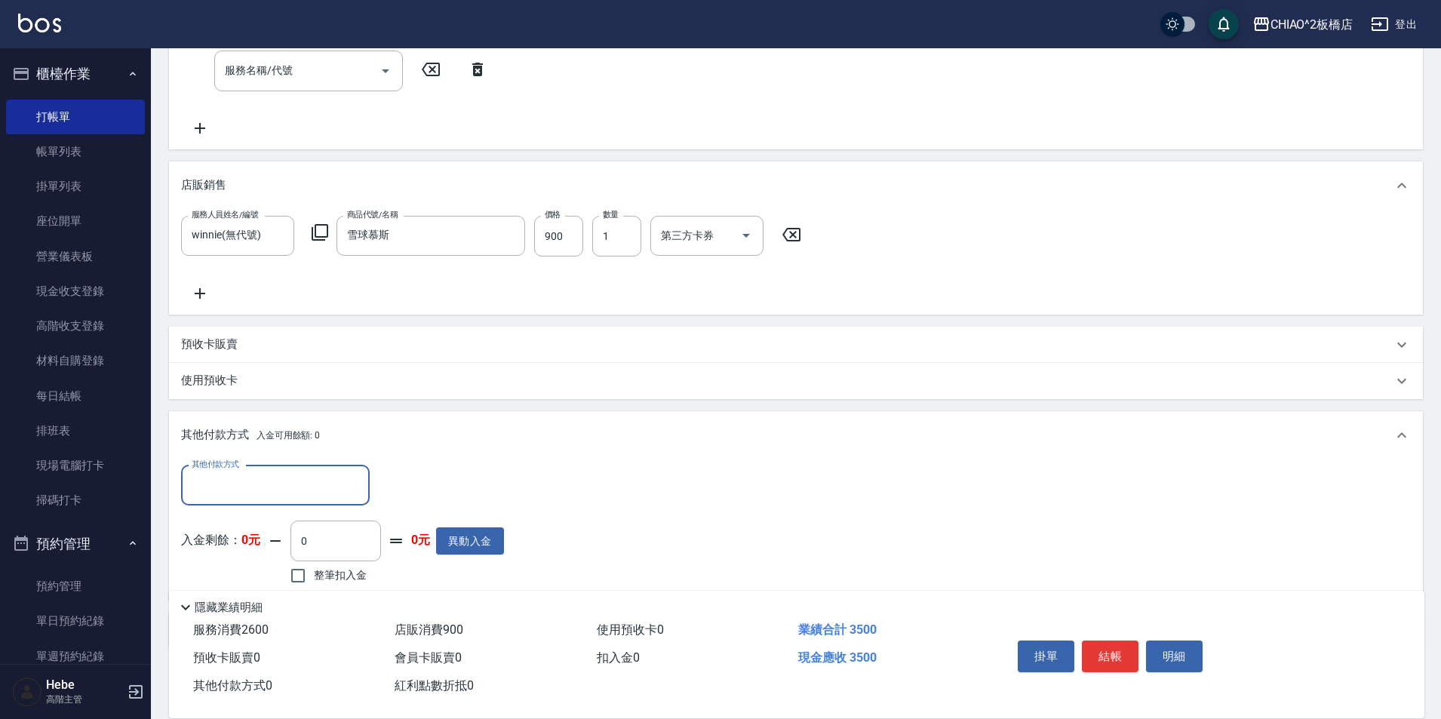
scroll to position [405, 0]
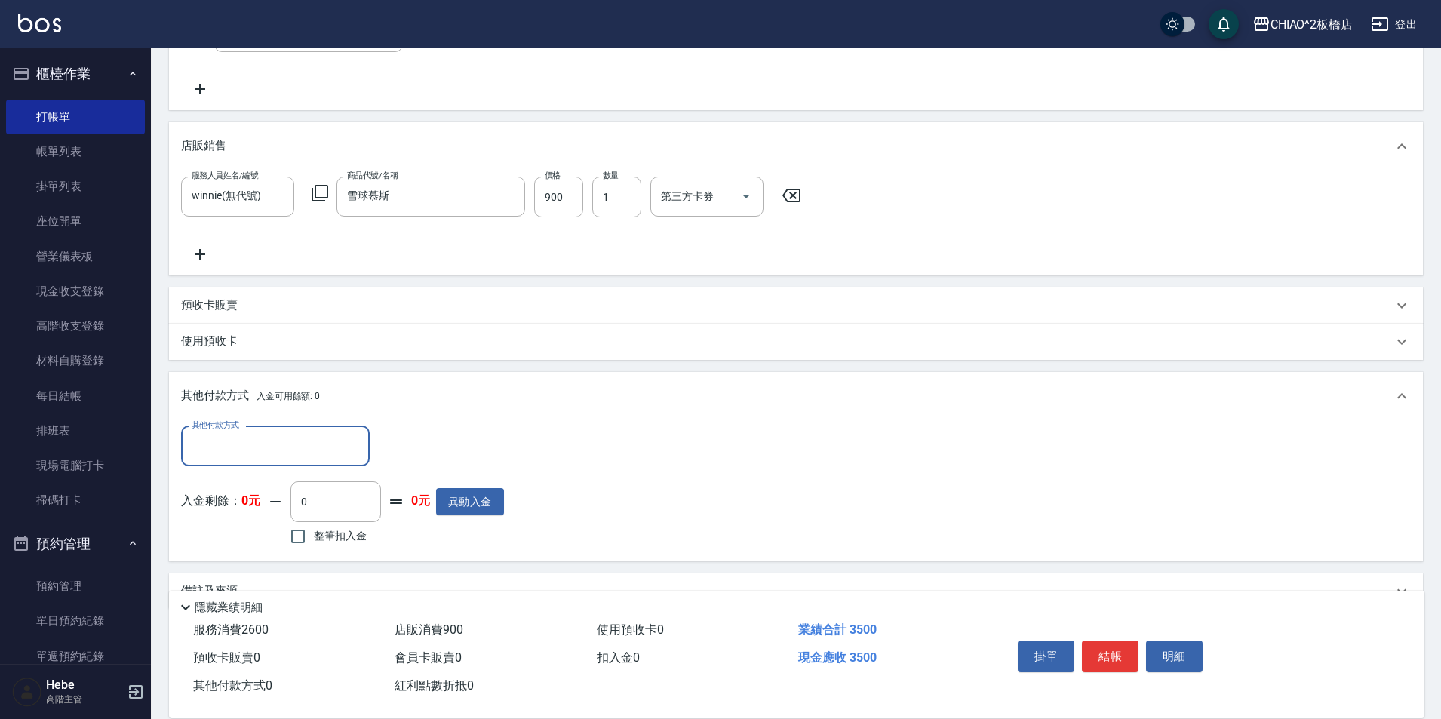
click at [210, 446] on input "其他付款方式" at bounding box center [275, 446] width 175 height 26
click at [224, 485] on span "信用卡" at bounding box center [275, 484] width 189 height 25
type input "信用卡"
type input "2600"
click at [1103, 648] on button "結帳" at bounding box center [1110, 656] width 57 height 32
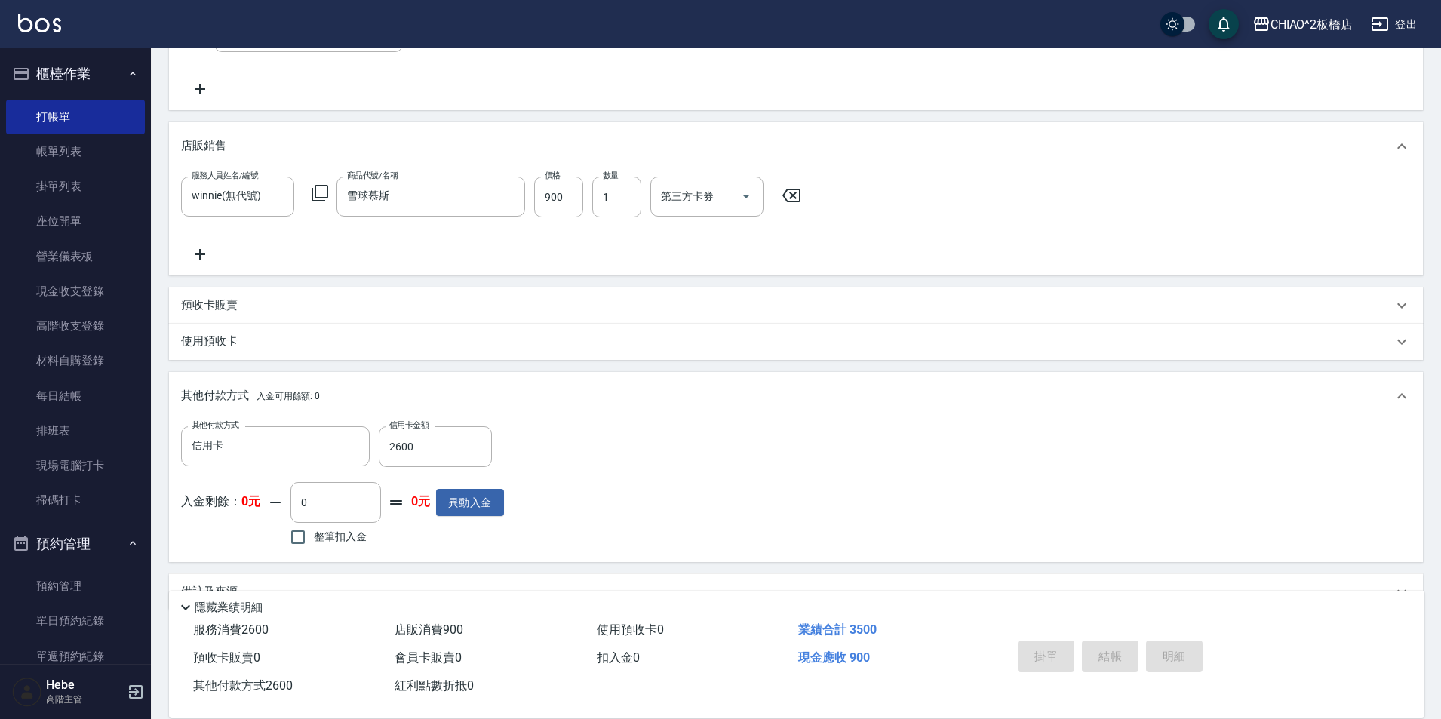
type input "[DATE] 20:15"
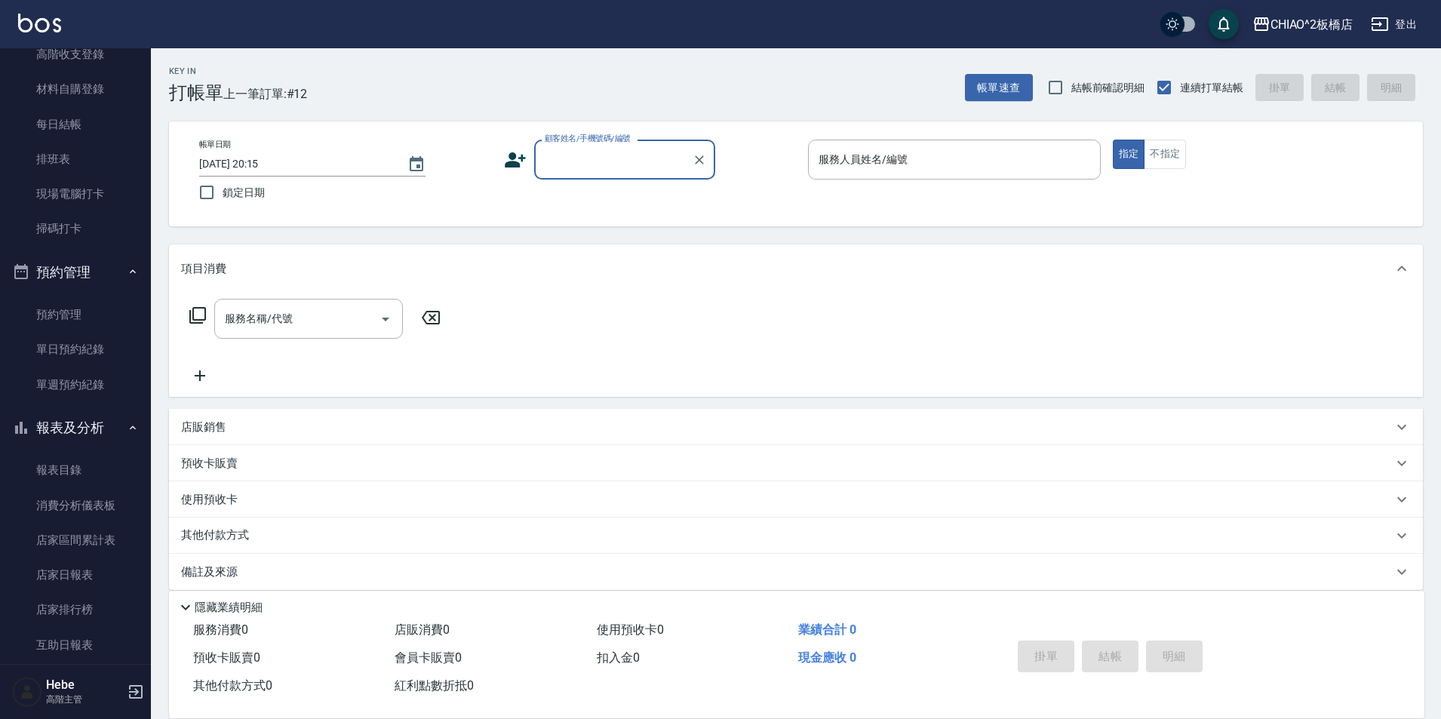
scroll to position [302, 0]
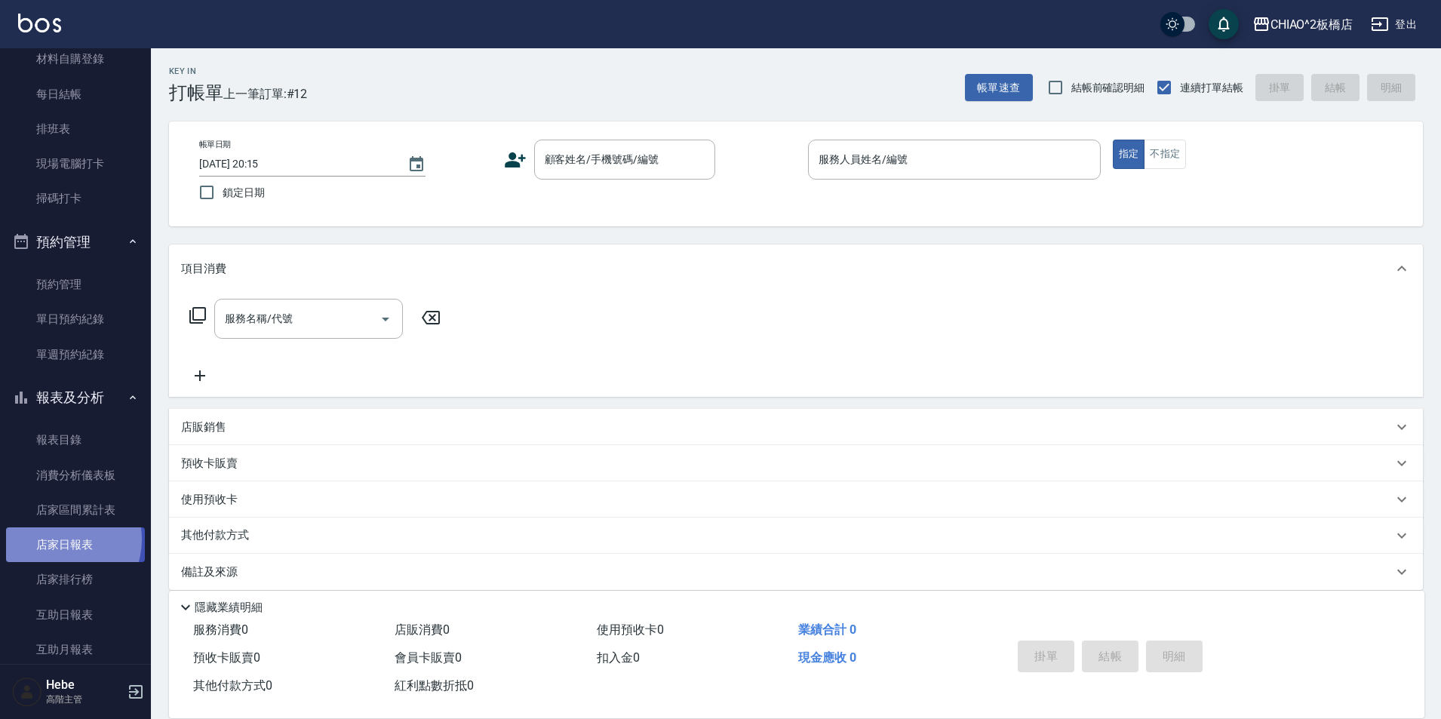
click at [61, 539] on link "店家日報表" at bounding box center [75, 544] width 139 height 35
